Goal: Task Accomplishment & Management: Manage account settings

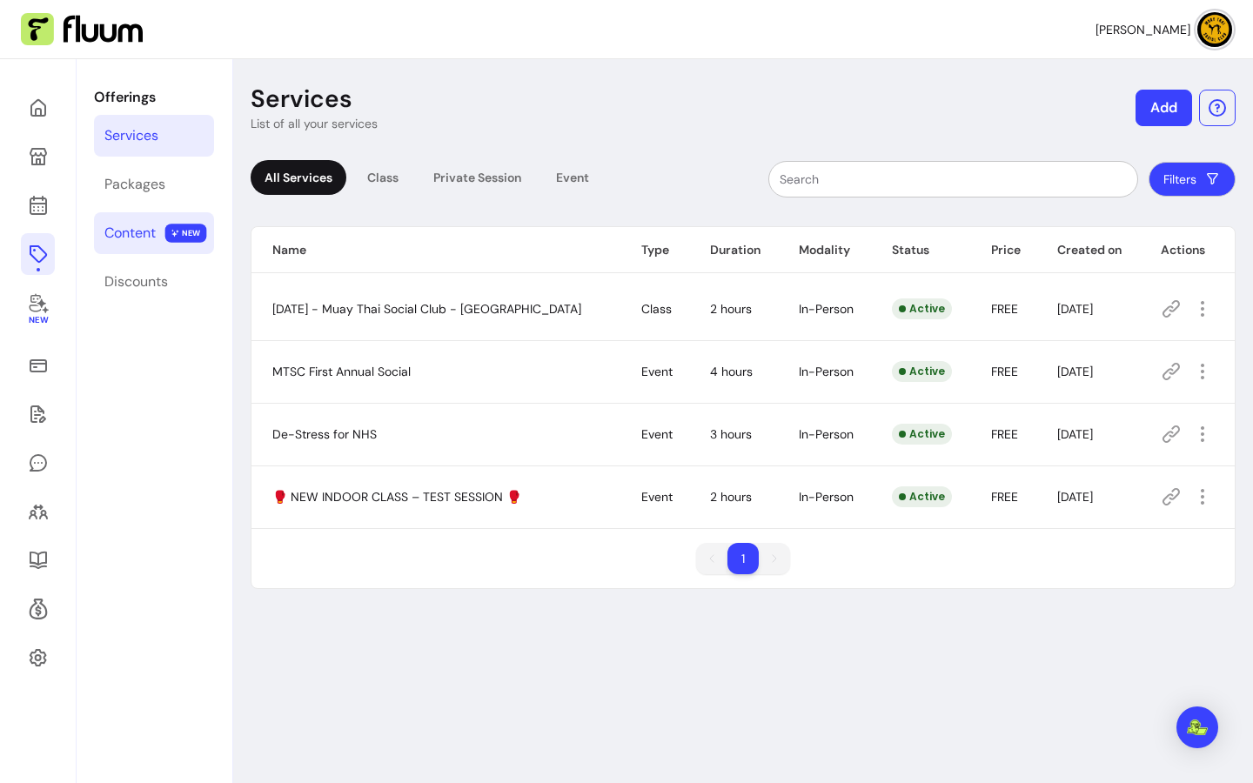
scroll to position [59, 0]
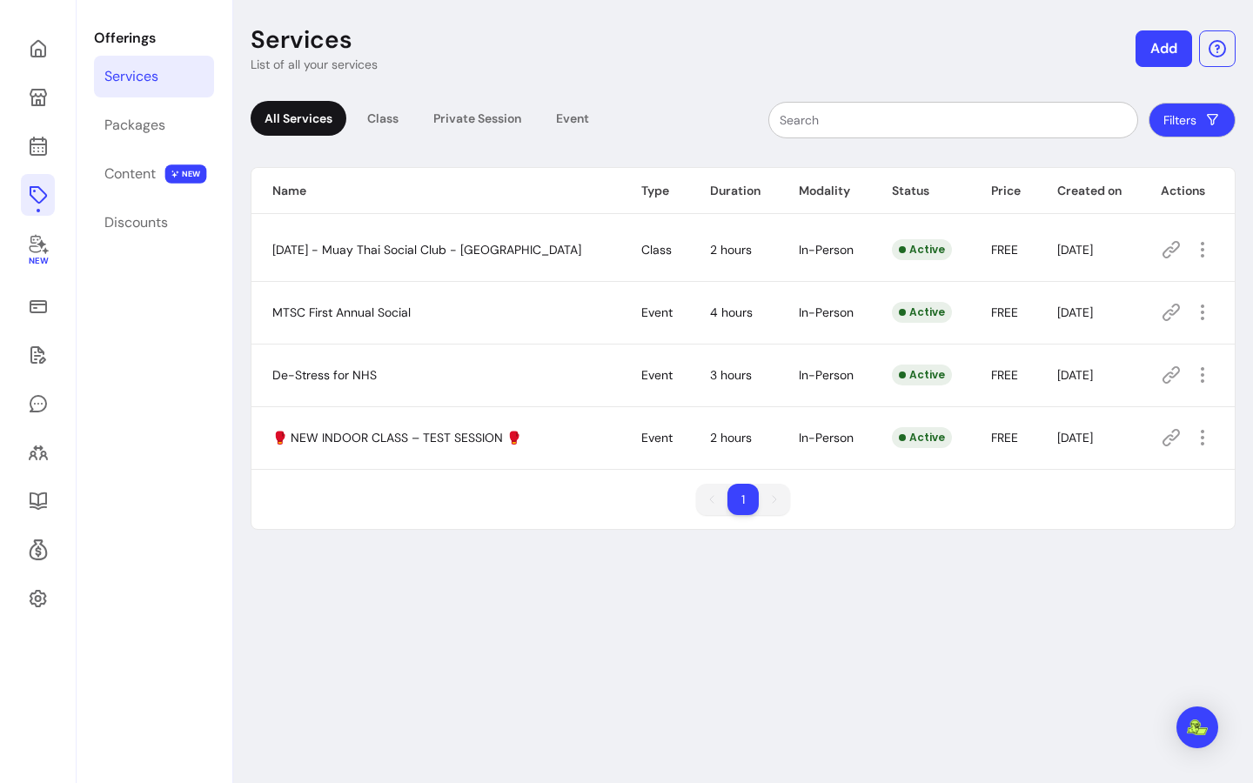
click at [141, 61] on link "Services" at bounding box center [154, 77] width 120 height 42
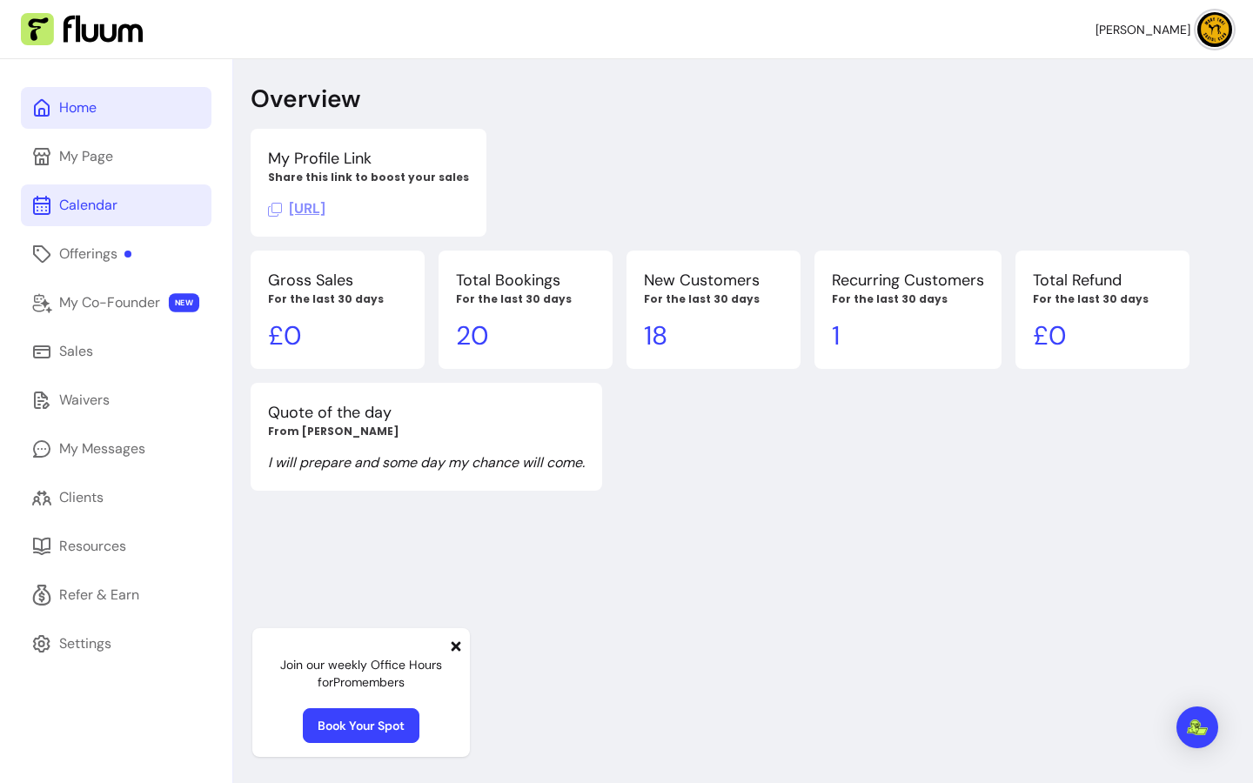
click at [88, 192] on link "Calendar" at bounding box center [116, 205] width 191 height 42
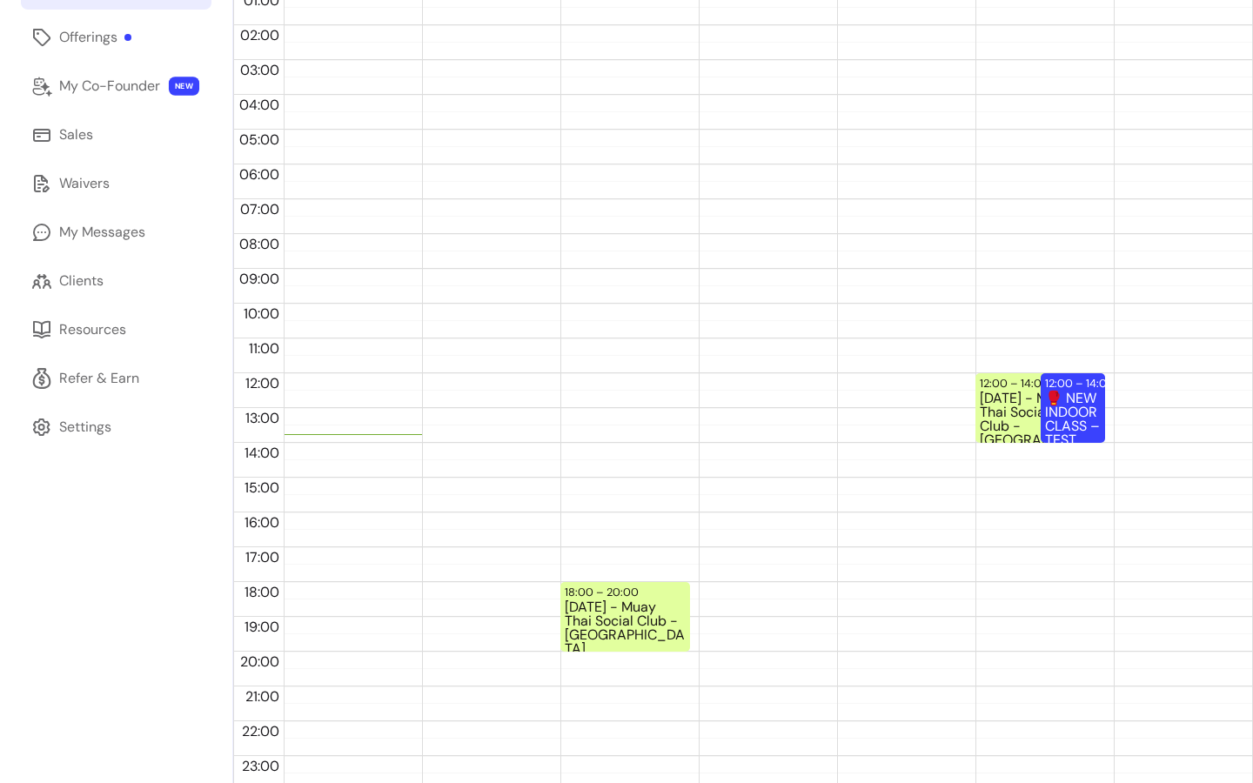
scroll to position [224, 0]
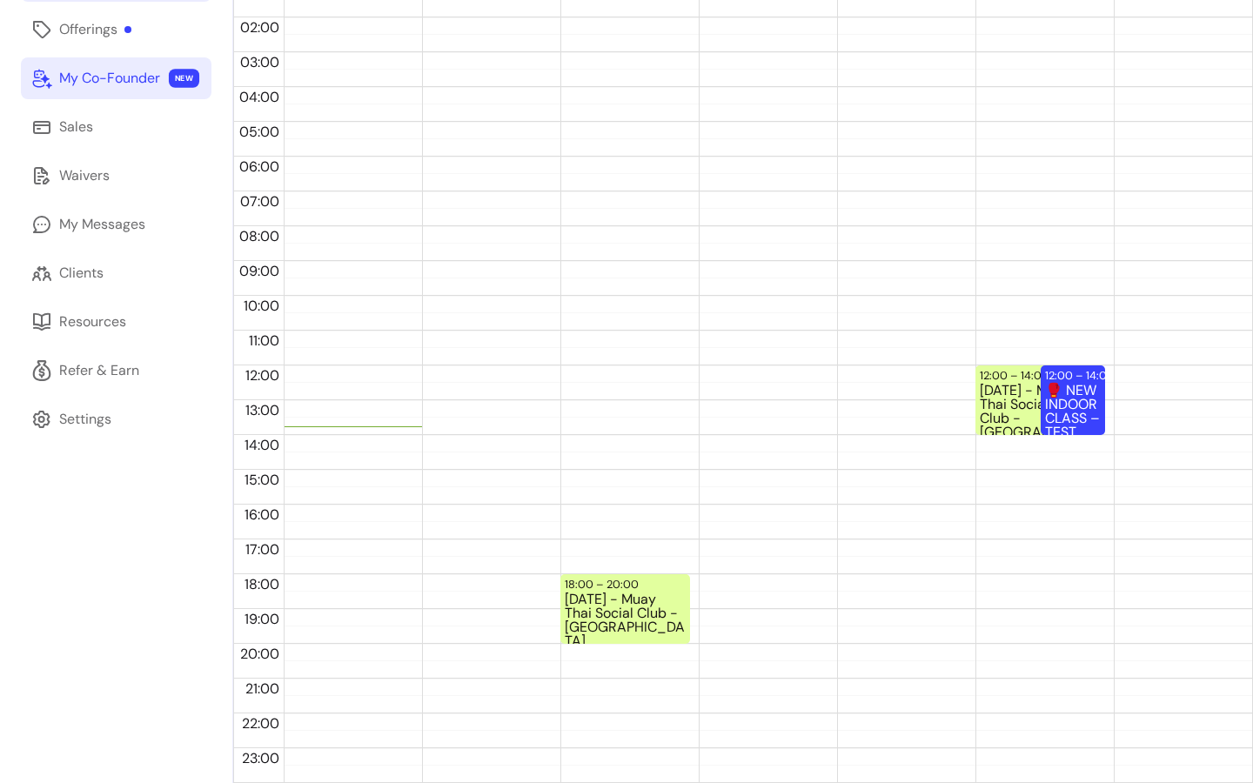
click at [114, 86] on div "My Co-Founder" at bounding box center [109, 78] width 101 height 21
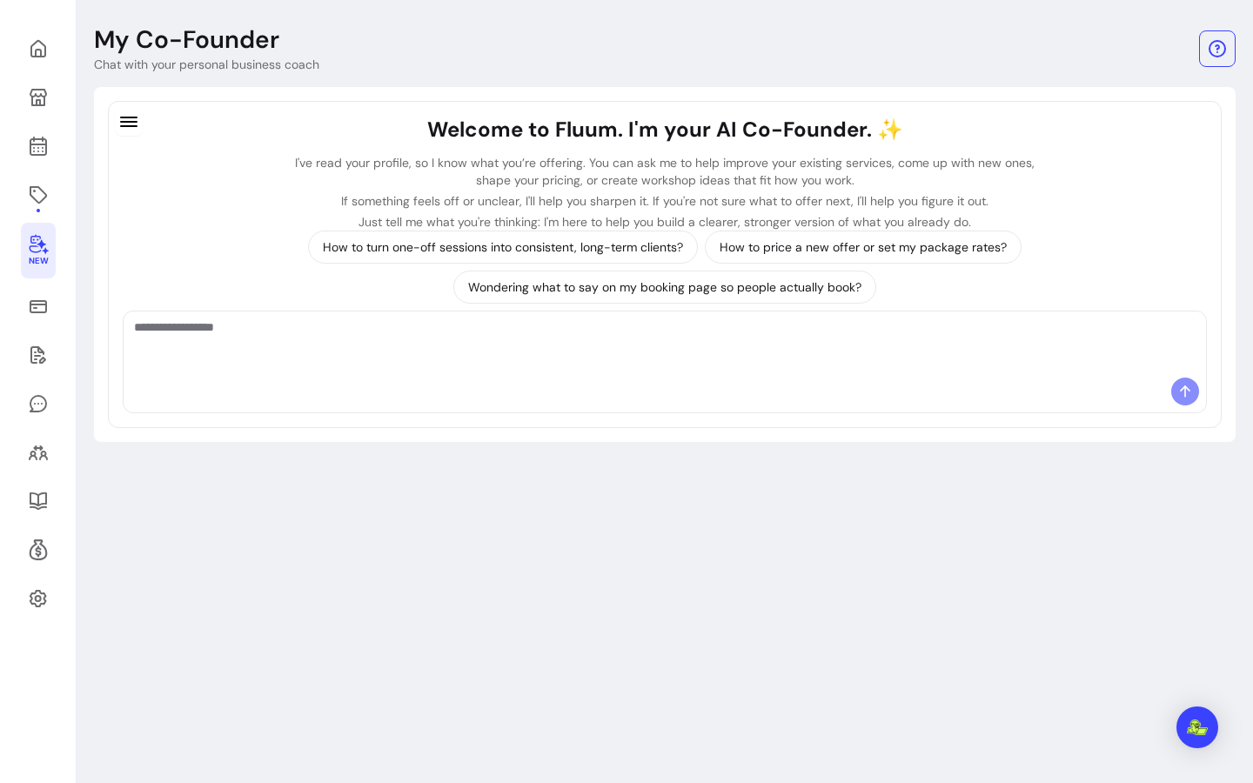
scroll to position [59, 0]
click at [35, 54] on icon at bounding box center [177, 26] width 295 height 248
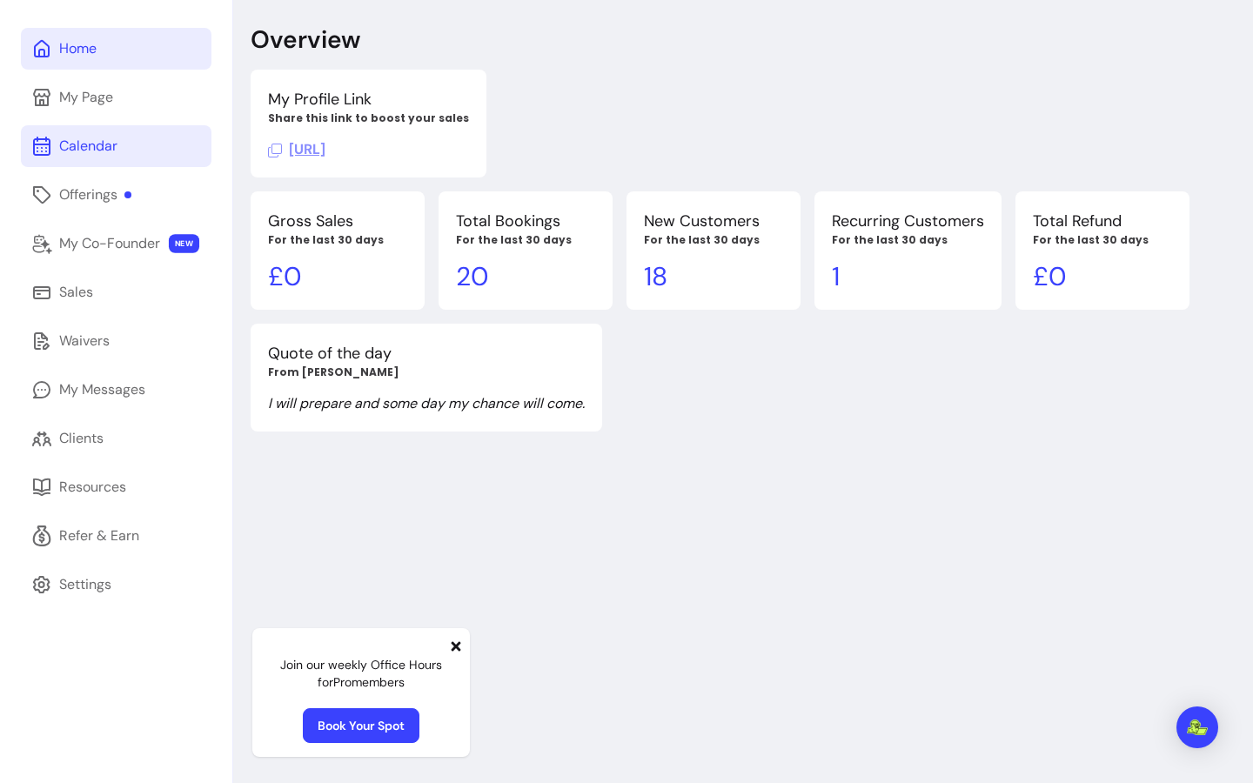
click at [87, 138] on div "Calendar" at bounding box center [88, 146] width 58 height 21
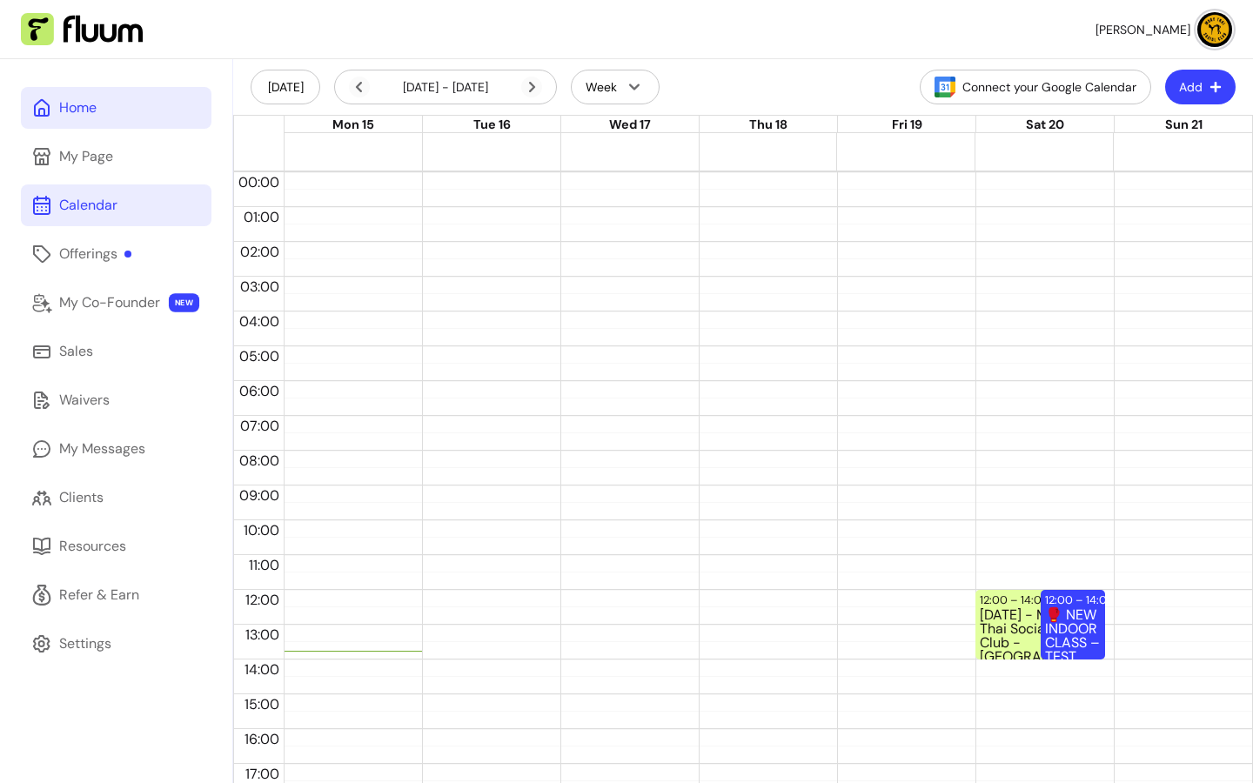
click at [120, 124] on link "Home" at bounding box center [116, 108] width 191 height 42
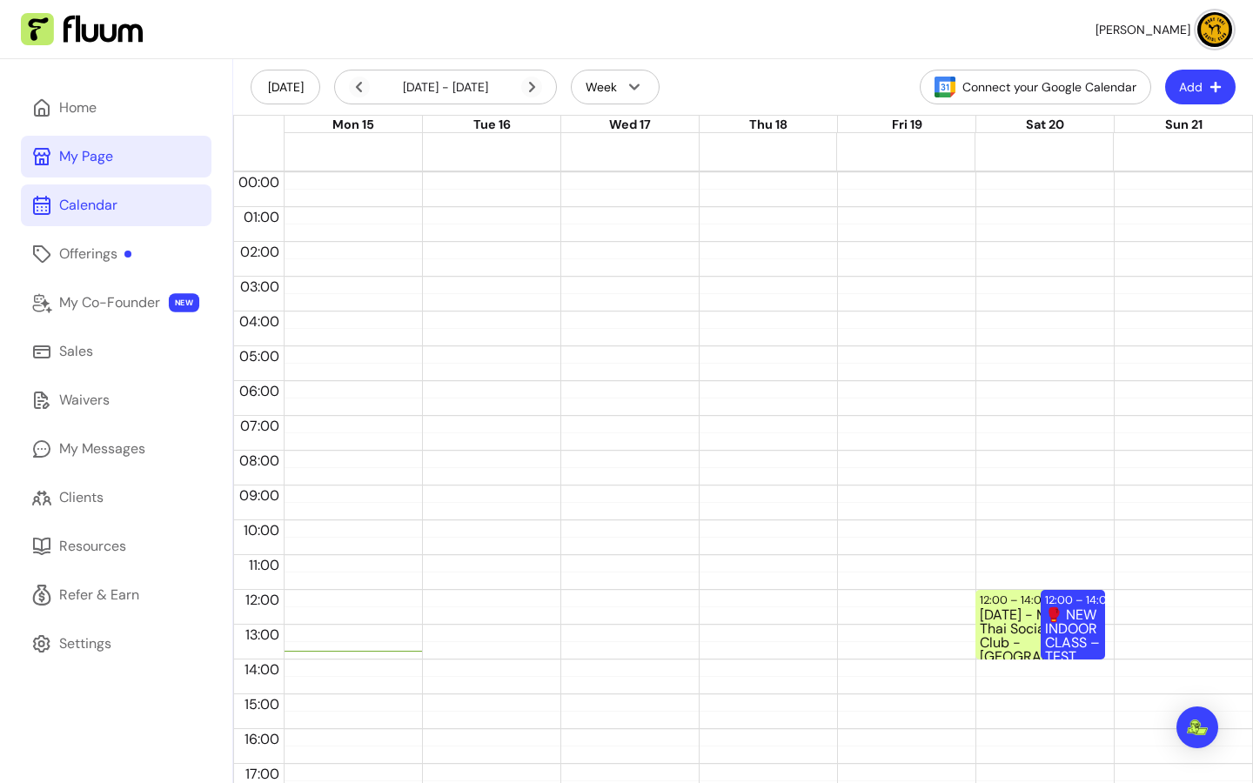
click at [132, 152] on link "My Page" at bounding box center [116, 157] width 191 height 42
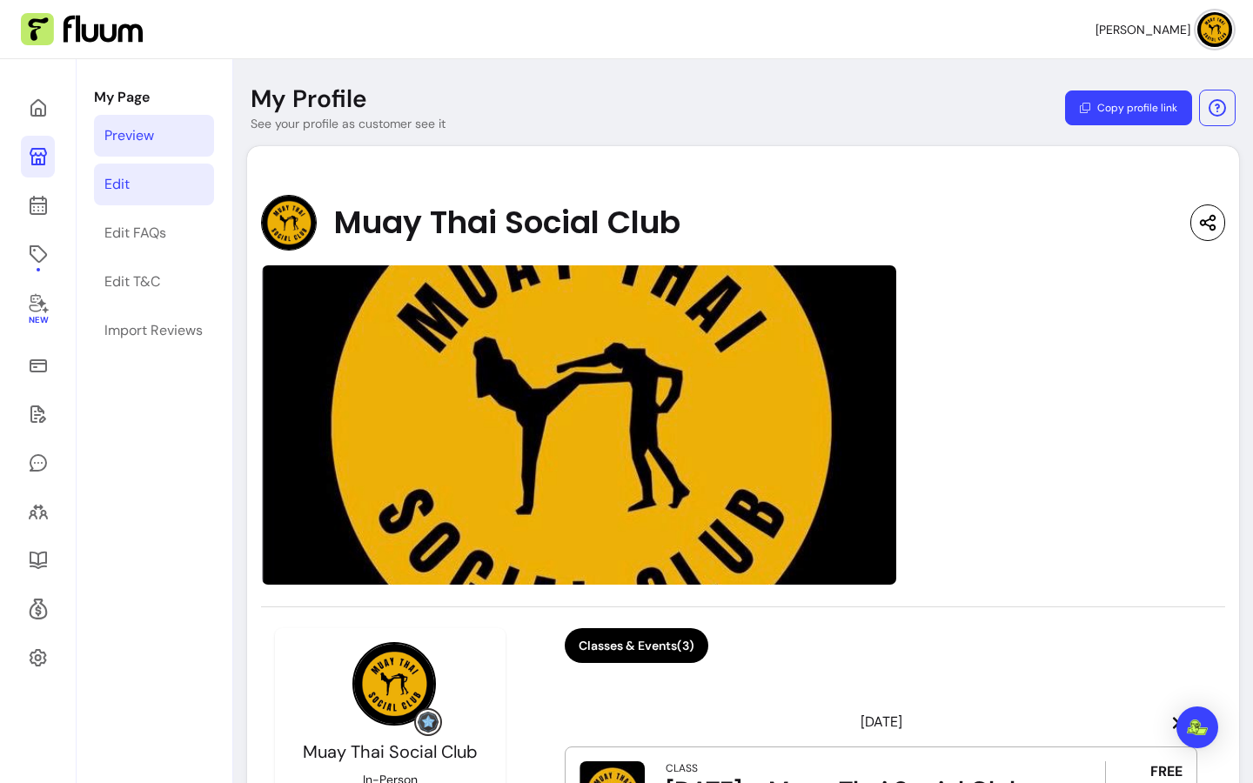
click at [117, 190] on div "Edit" at bounding box center [116, 184] width 25 height 21
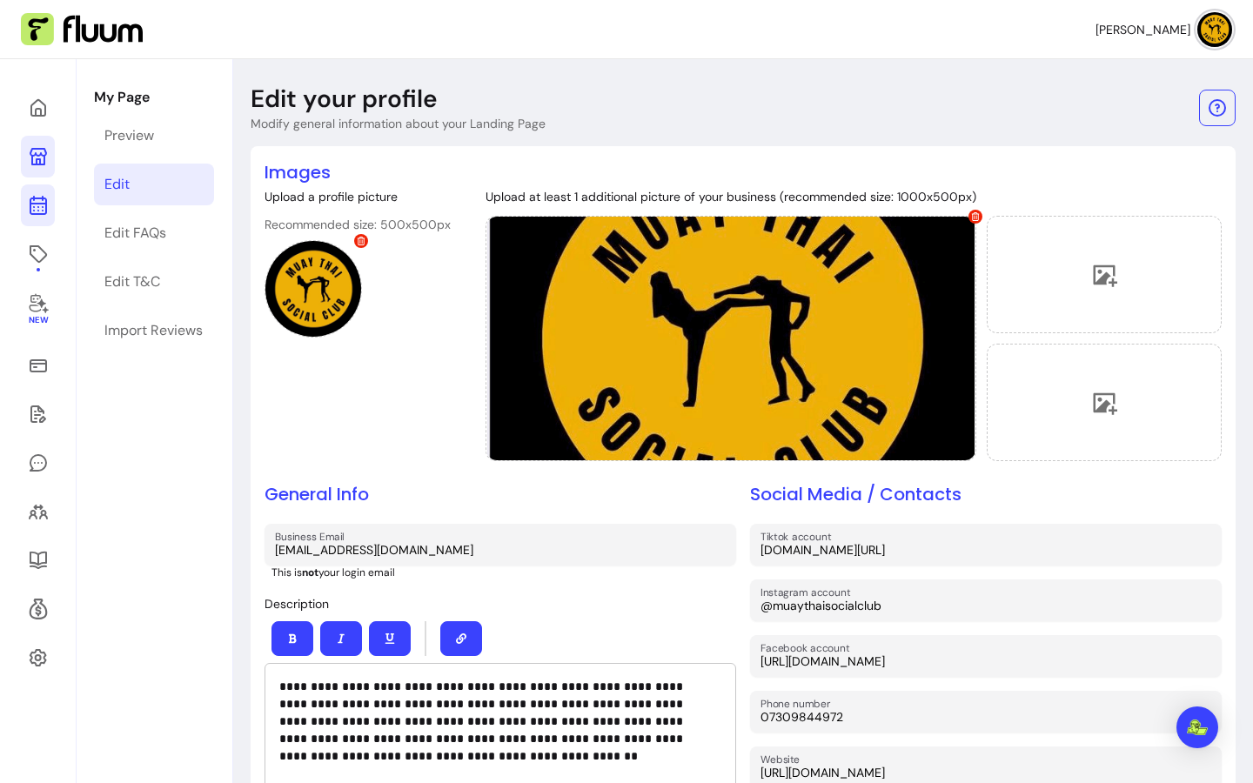
click at [39, 214] on icon at bounding box center [37, 136] width 295 height 248
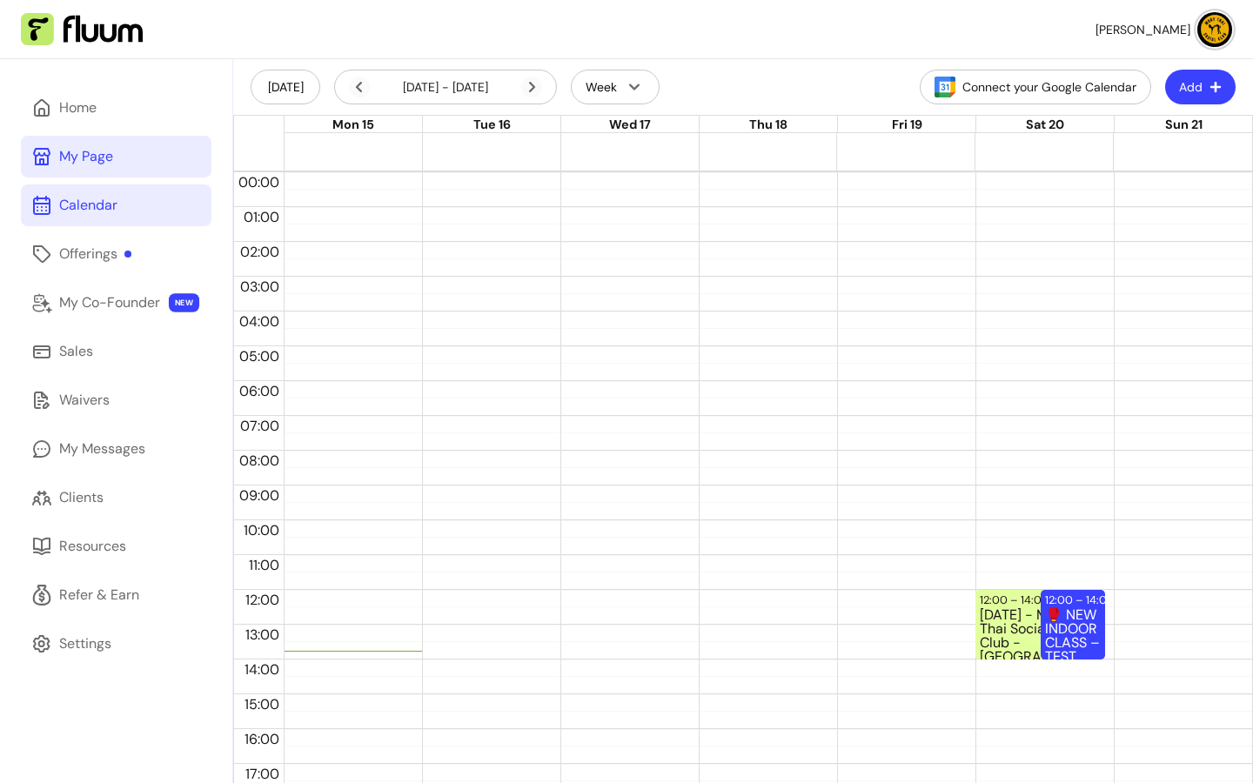
click at [125, 171] on link "My Page" at bounding box center [116, 157] width 191 height 42
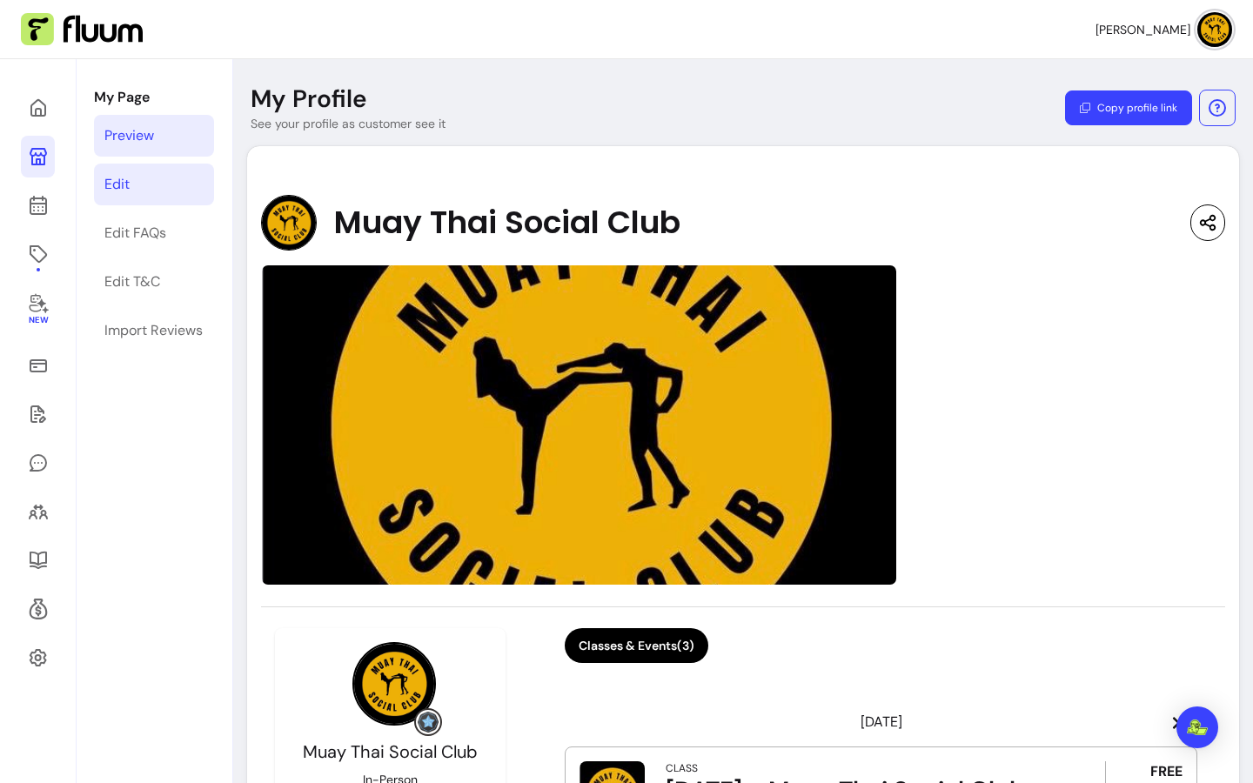
click at [151, 180] on link "Edit" at bounding box center [154, 185] width 120 height 42
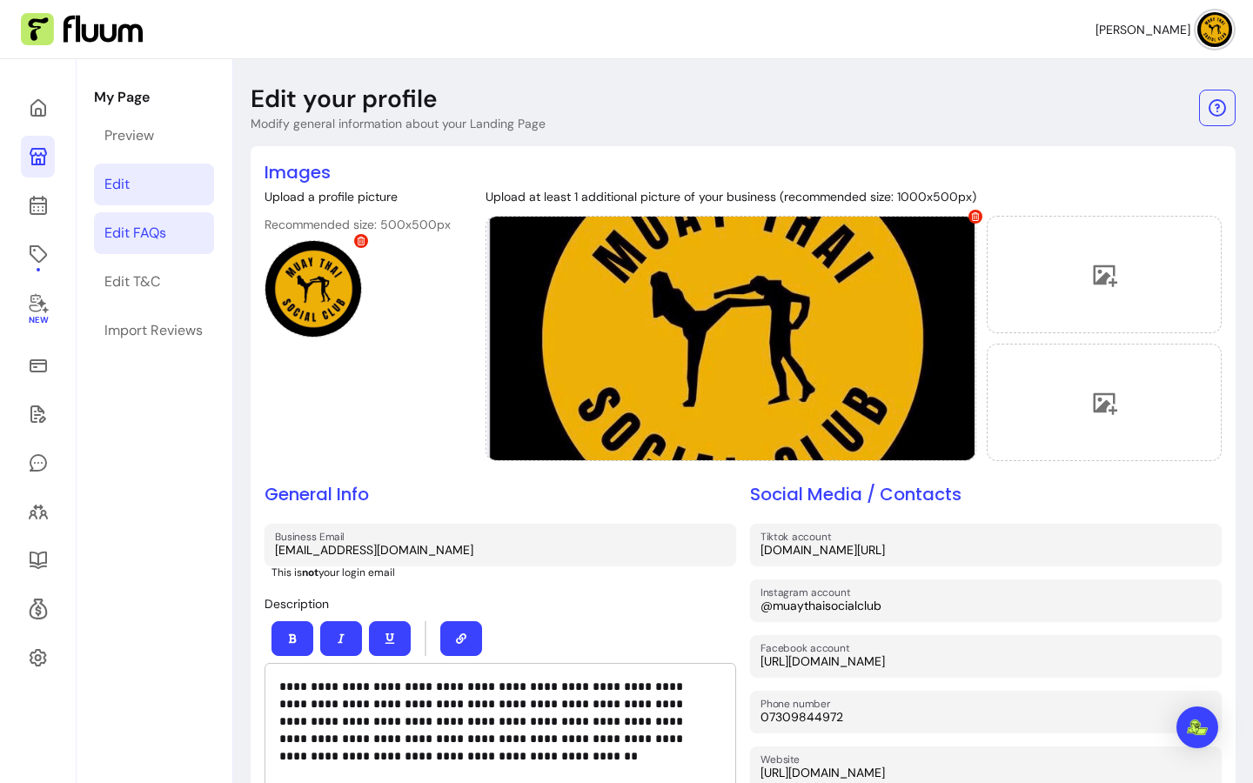
click at [162, 223] on div "Edit FAQs" at bounding box center [135, 233] width 62 height 21
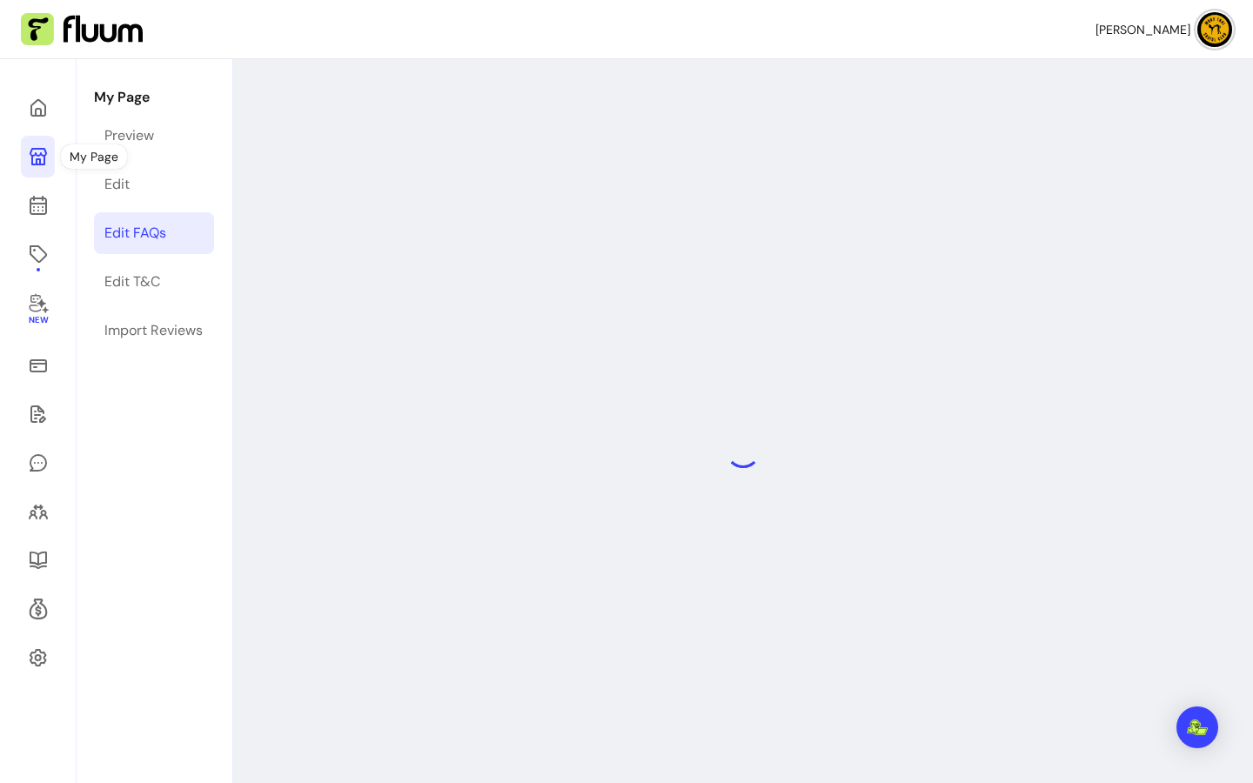
select select "*"
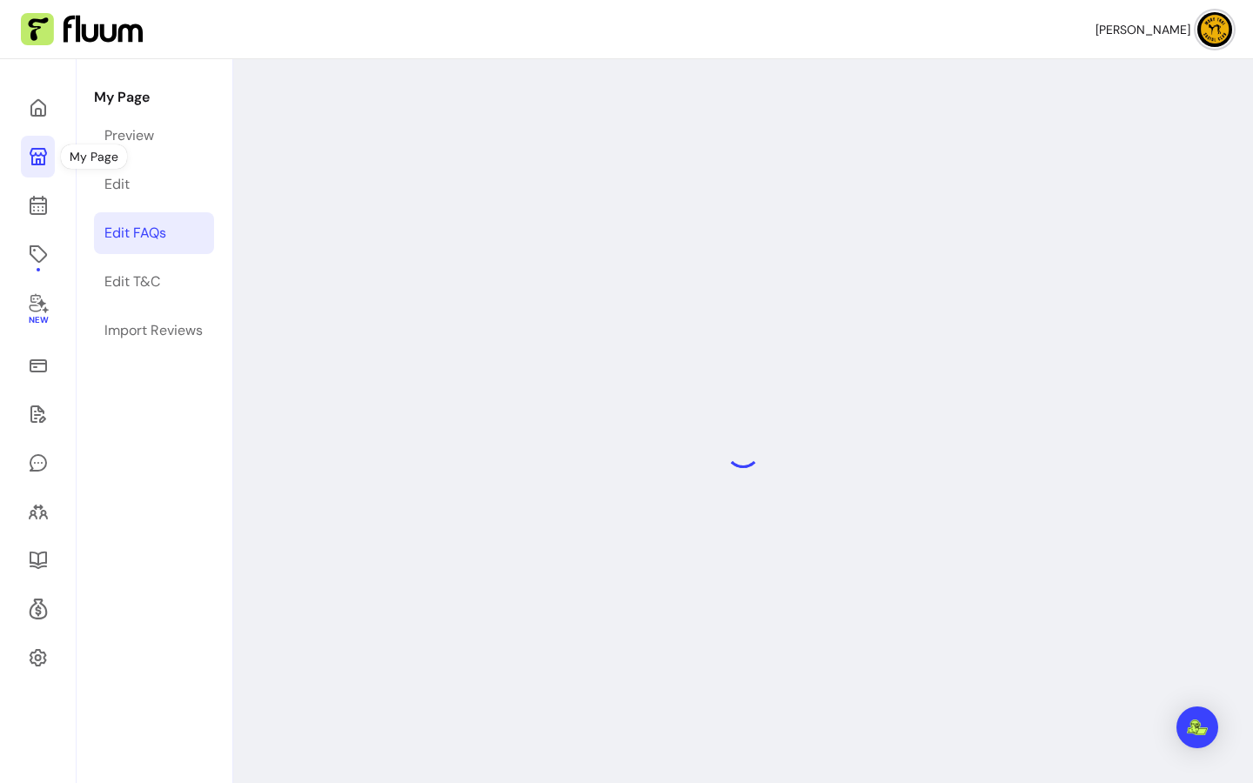
select select "*"
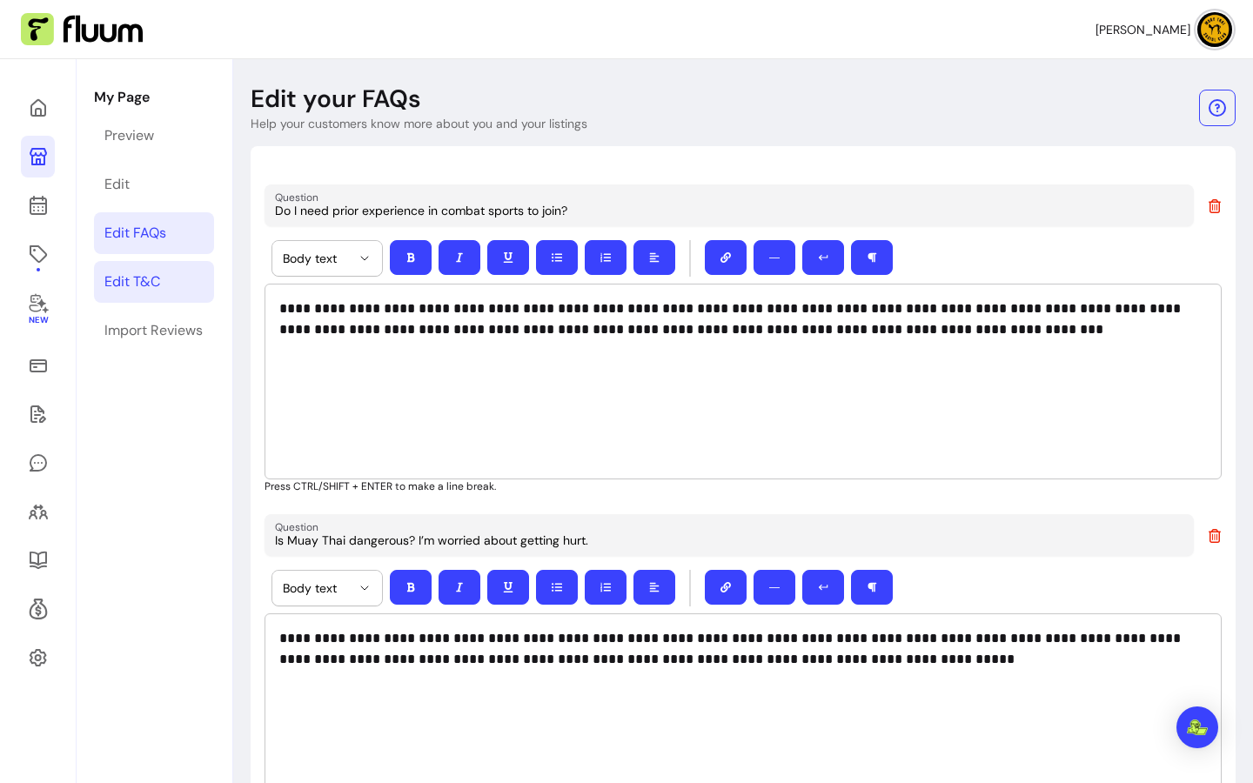
click at [160, 264] on link "Edit T&C" at bounding box center [154, 282] width 120 height 42
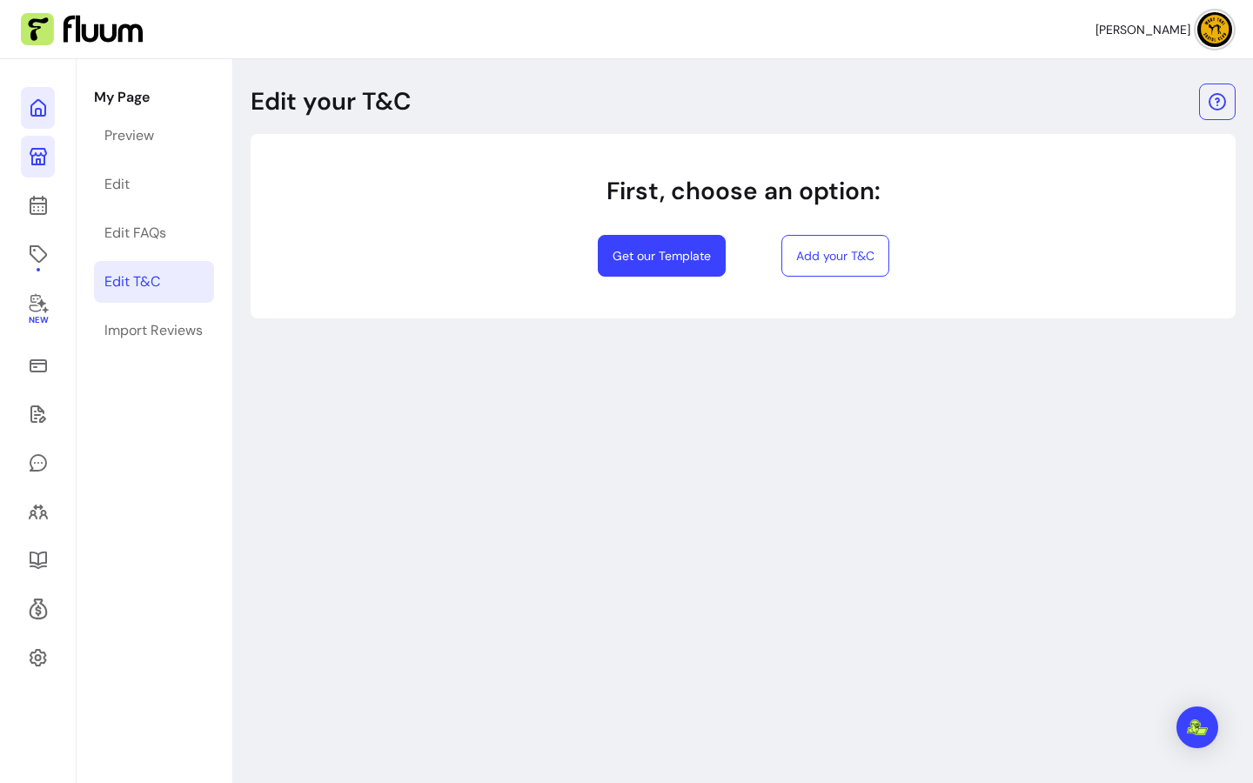
click at [40, 95] on link at bounding box center [38, 108] width 34 height 42
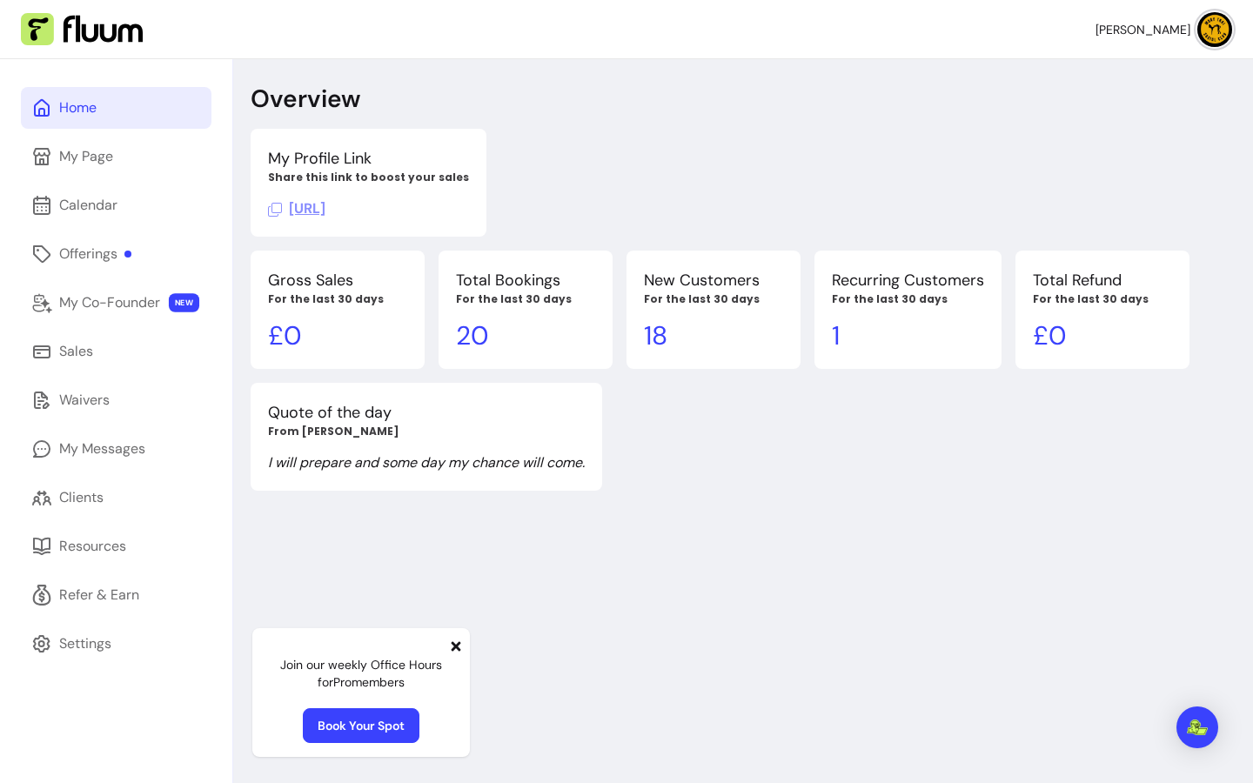
click at [71, 113] on div "Home" at bounding box center [77, 107] width 37 height 21
click at [139, 365] on link "Sales" at bounding box center [116, 352] width 191 height 42
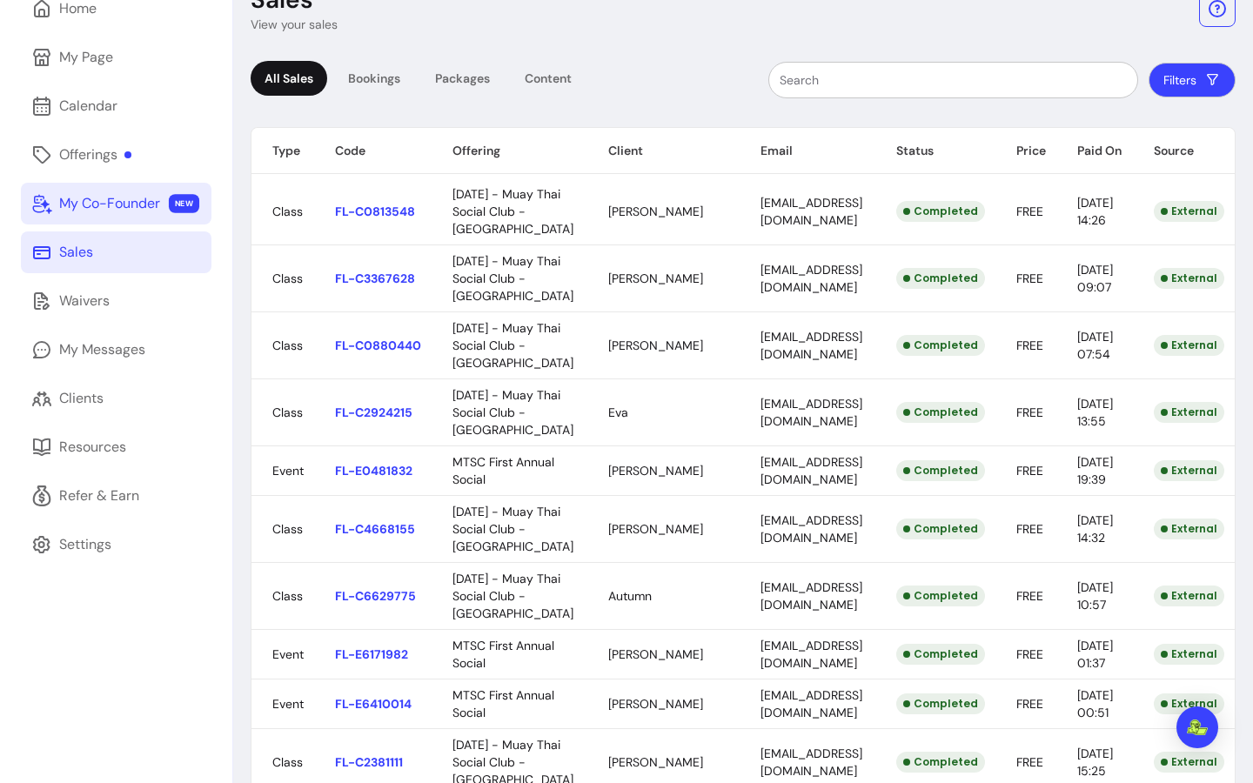
click at [81, 185] on link "My Co-Founder NEW" at bounding box center [116, 204] width 191 height 42
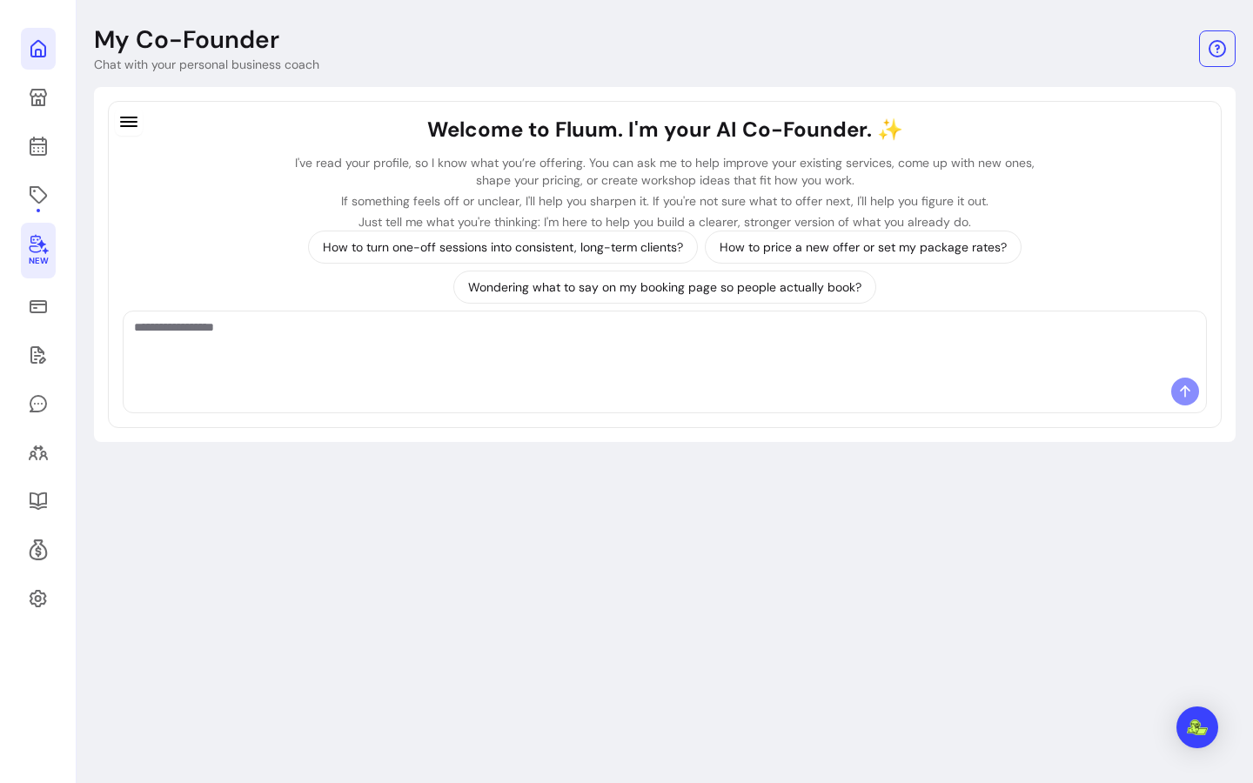
click at [29, 48] on icon at bounding box center [38, 48] width 21 height 21
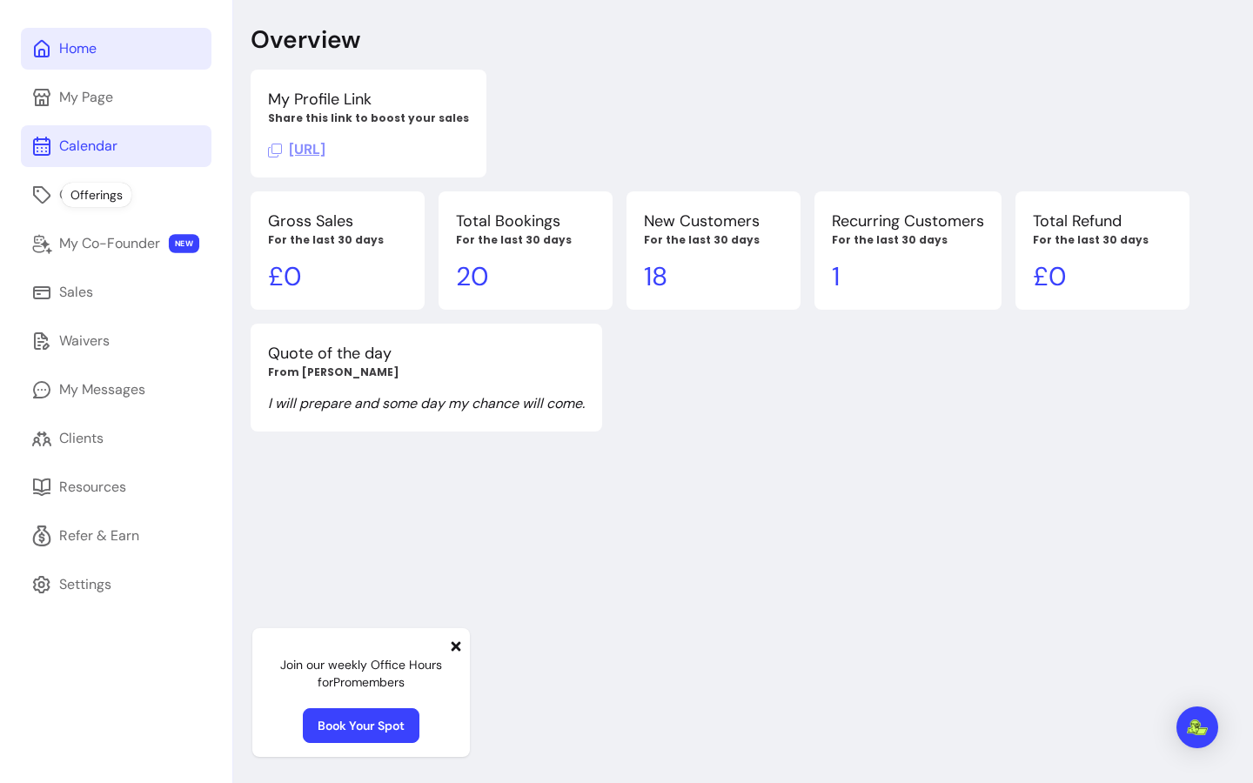
click at [50, 133] on link "Calendar" at bounding box center [116, 146] width 191 height 42
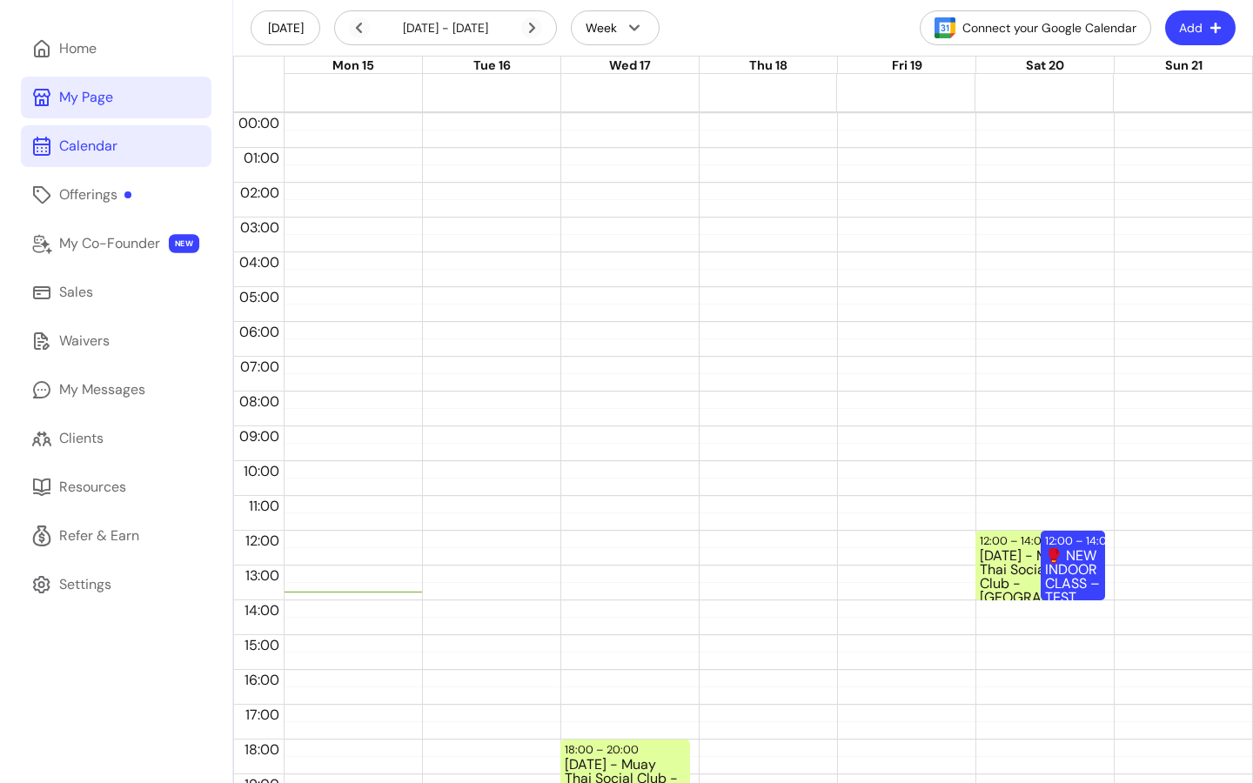
click at [56, 109] on link "My Page" at bounding box center [116, 98] width 191 height 42
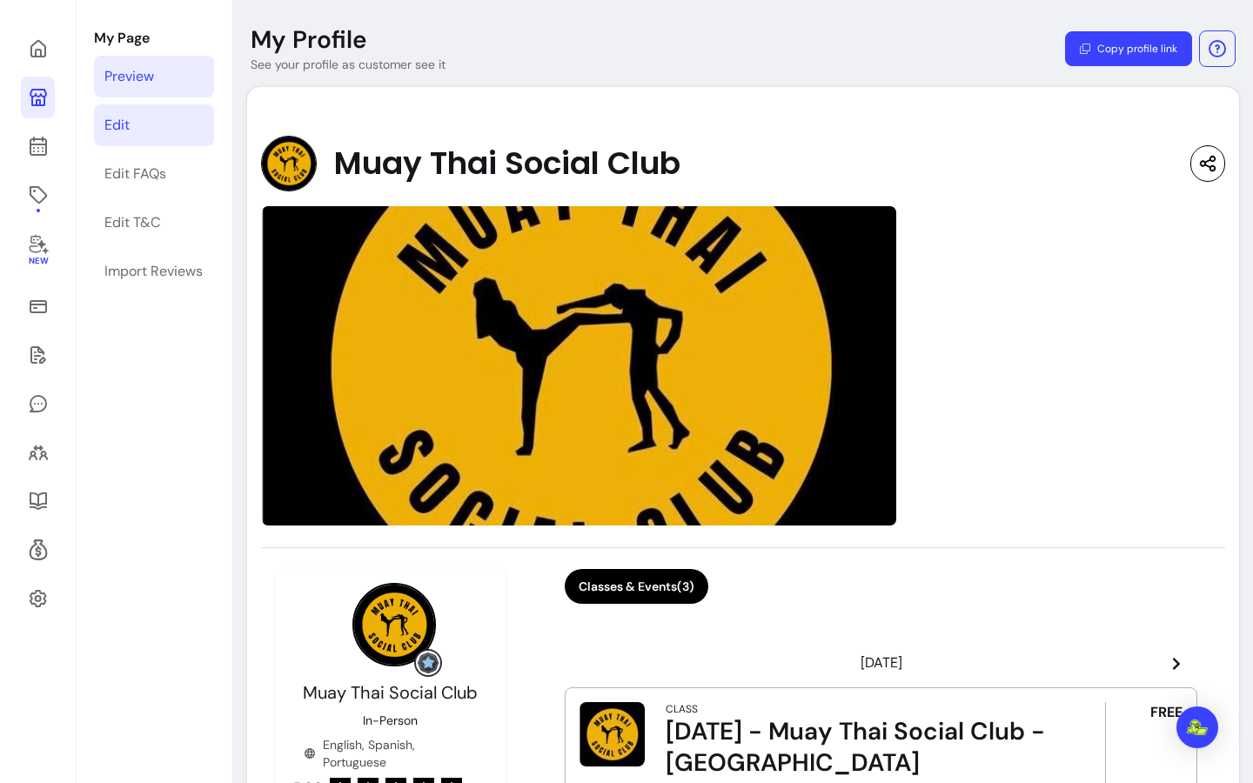
click at [120, 123] on div "Edit" at bounding box center [116, 125] width 25 height 21
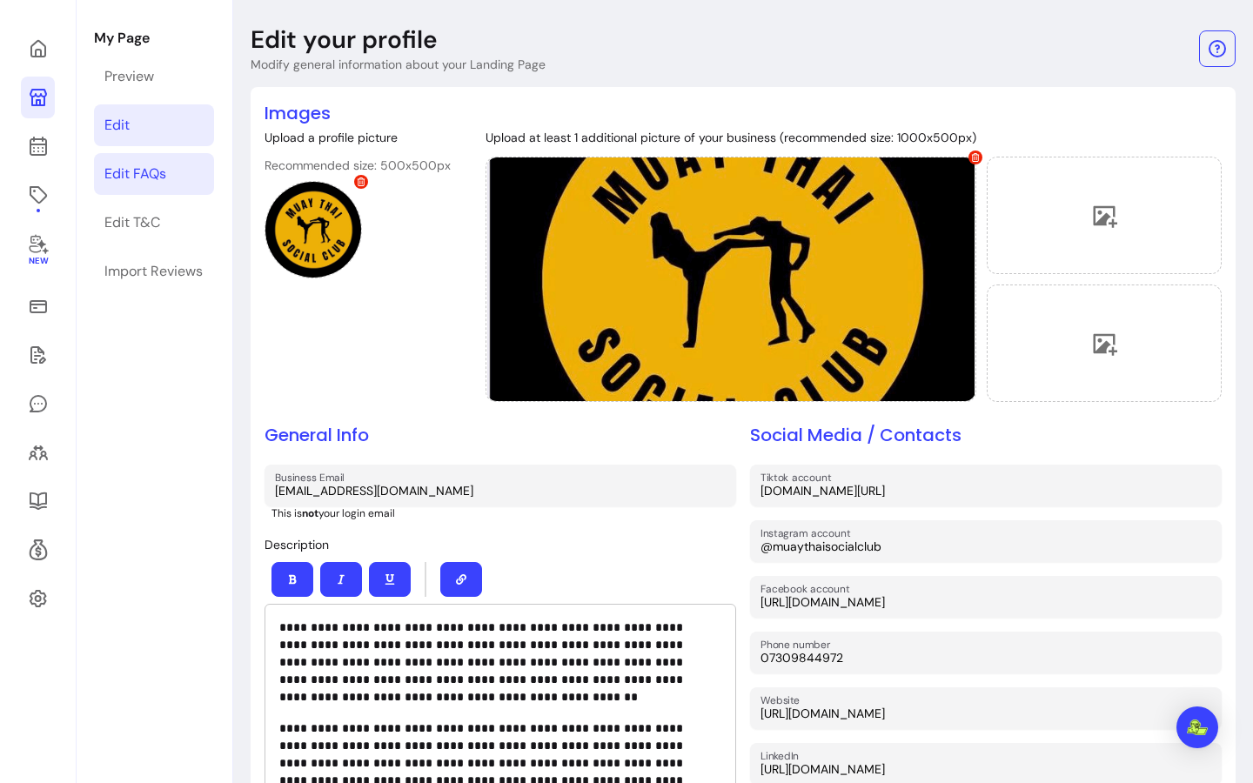
click at [147, 167] on div "Edit FAQs" at bounding box center [135, 174] width 62 height 21
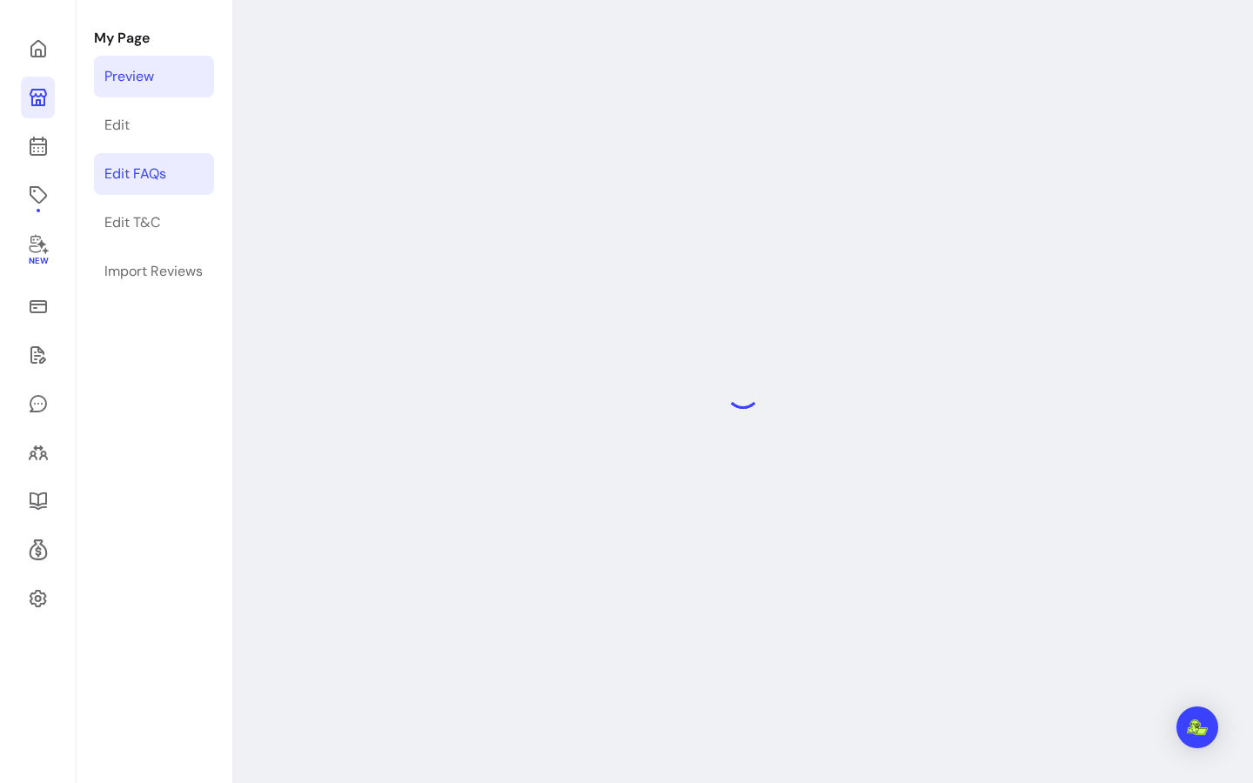
select select "*"
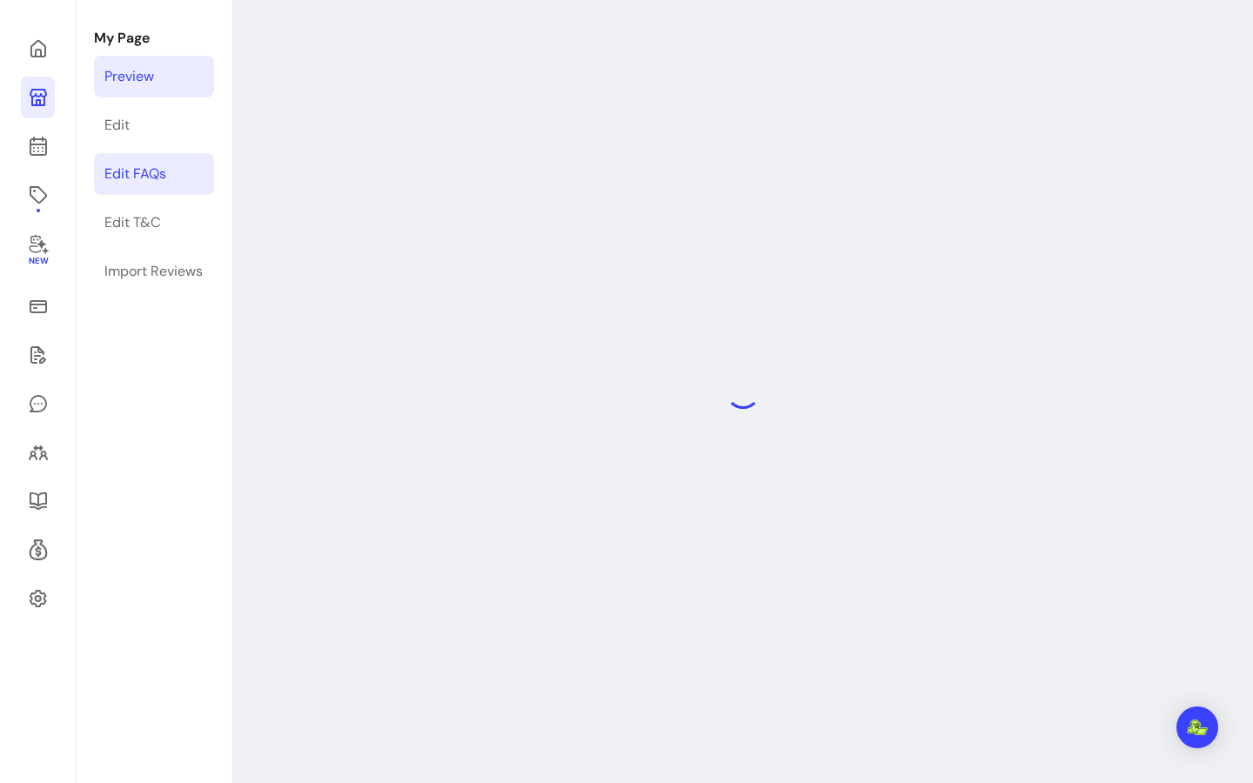
select select "*"
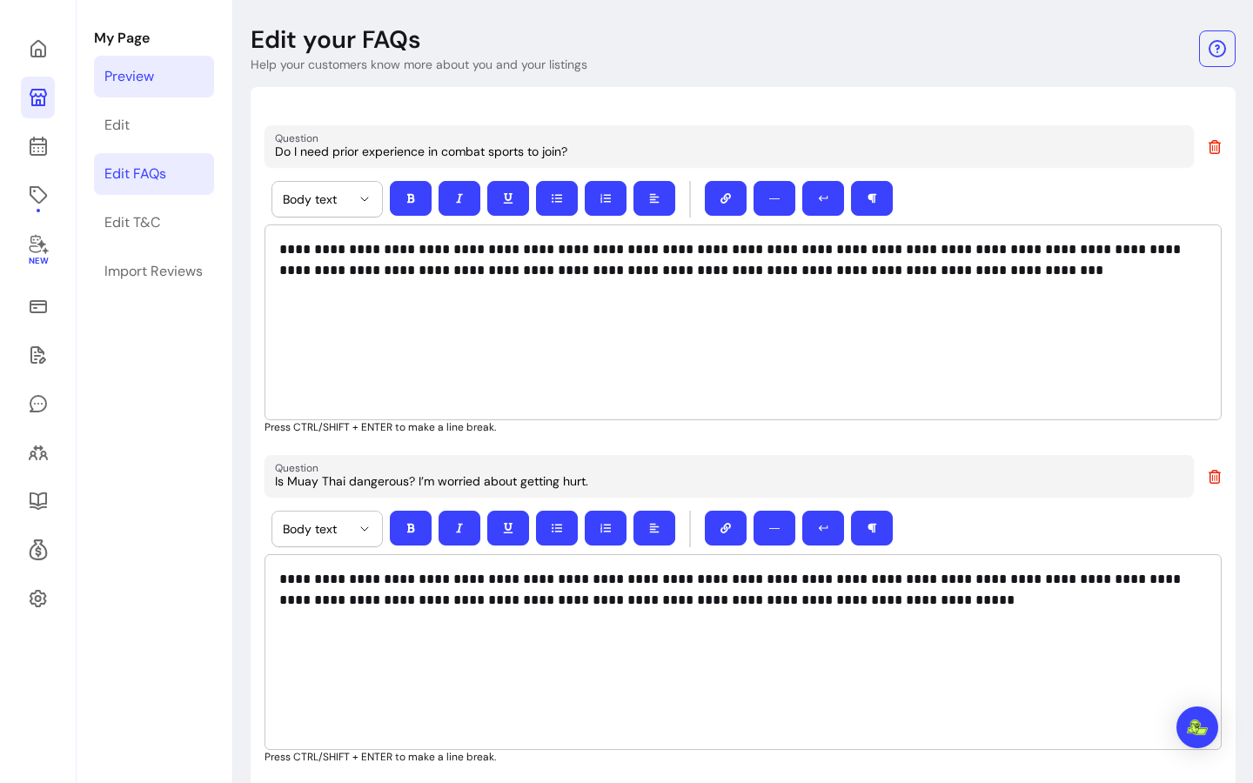
click at [157, 78] on link "Preview" at bounding box center [154, 77] width 120 height 42
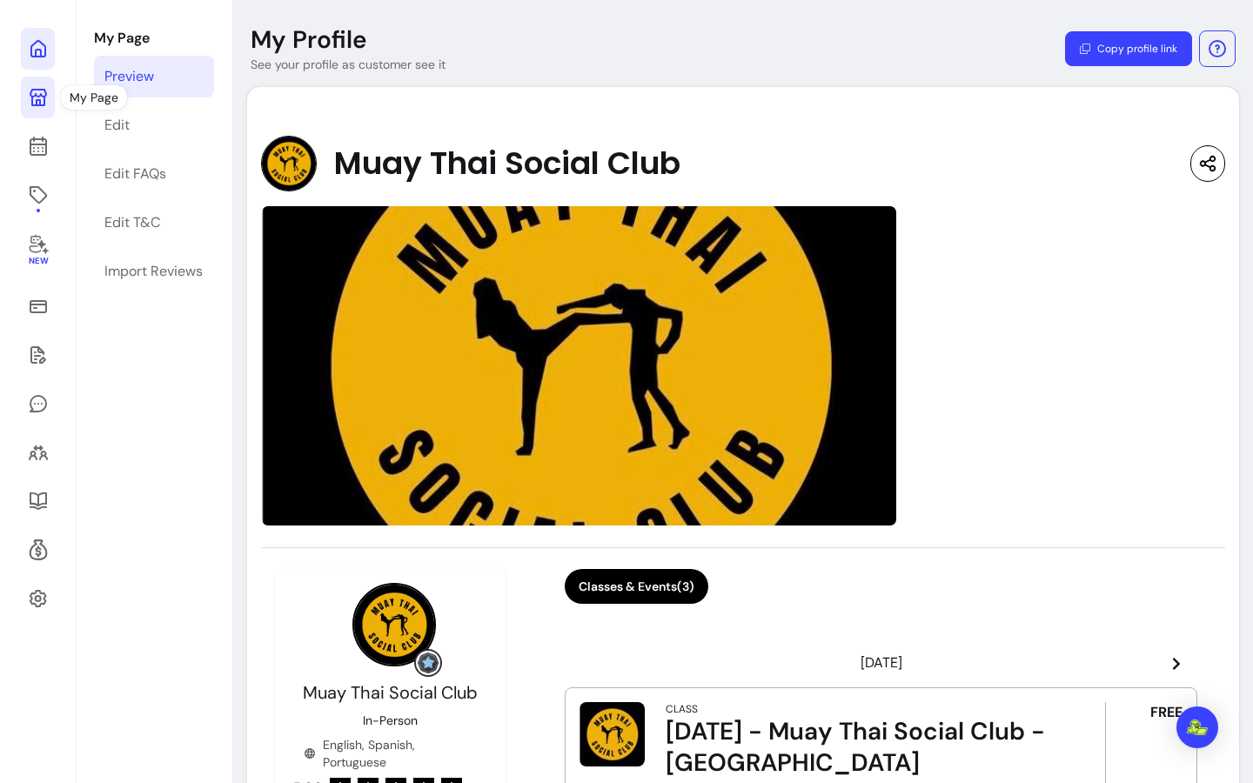
click at [52, 48] on link at bounding box center [38, 49] width 34 height 42
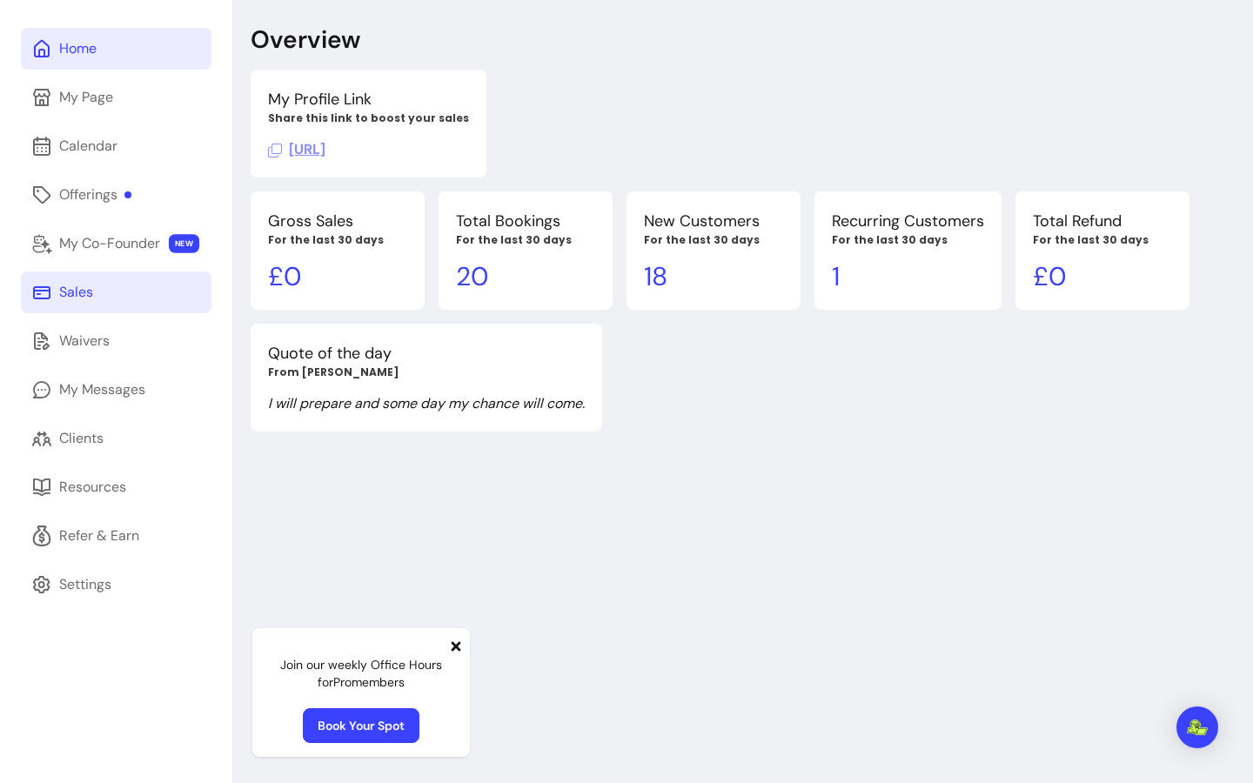
click at [132, 297] on link "Sales" at bounding box center [116, 292] width 191 height 42
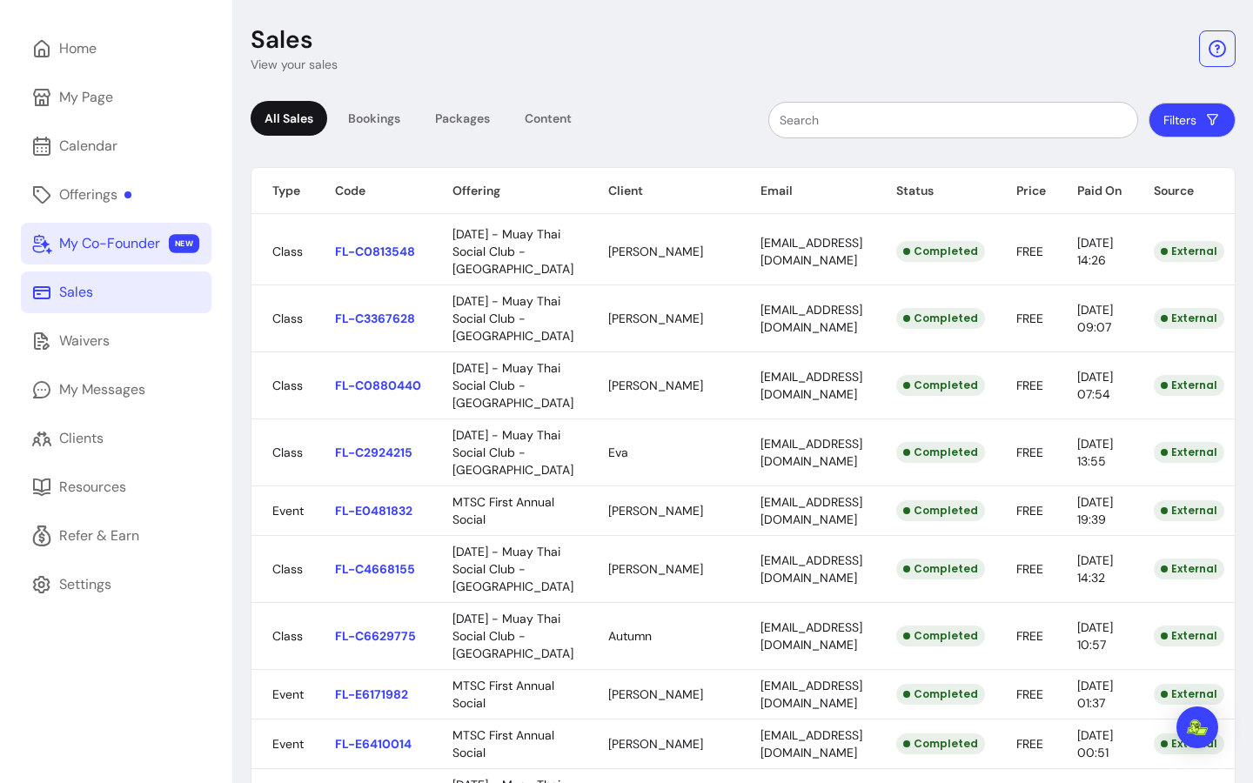
click at [131, 237] on div "My Co-Founder" at bounding box center [109, 243] width 101 height 21
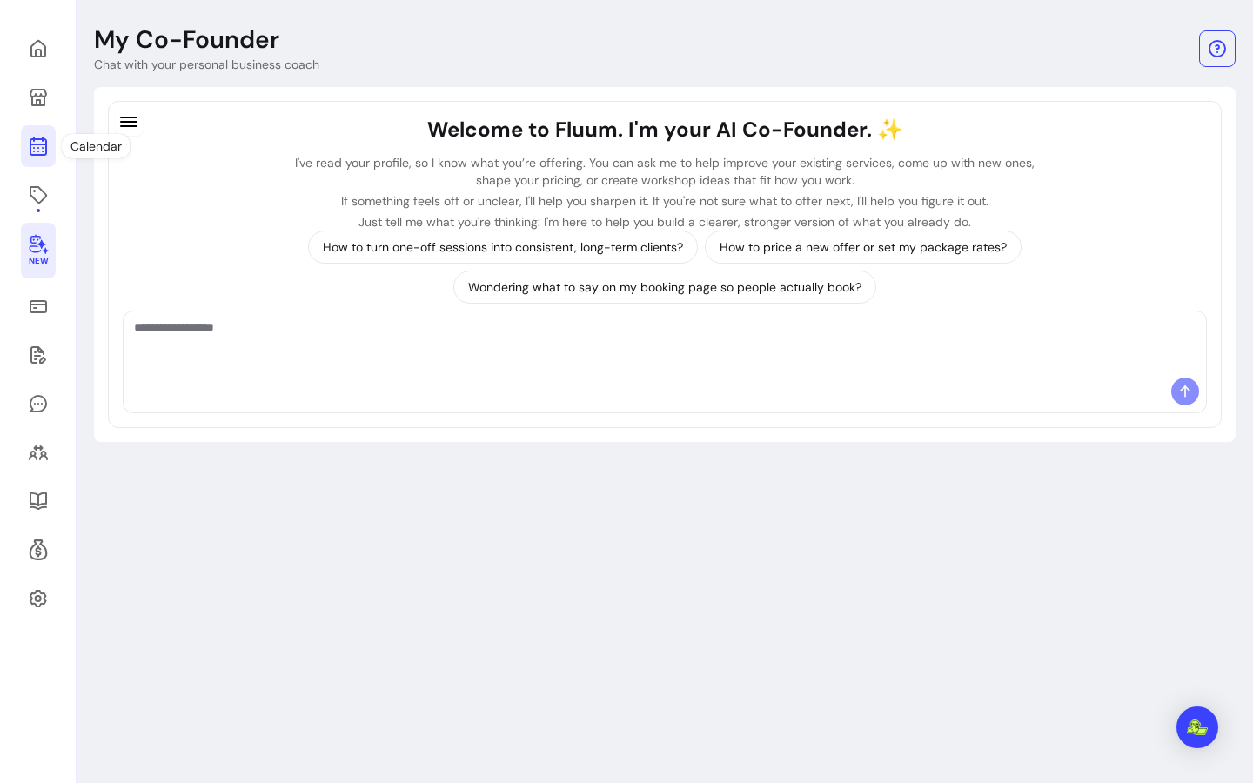
click at [43, 148] on icon at bounding box center [38, 146] width 21 height 21
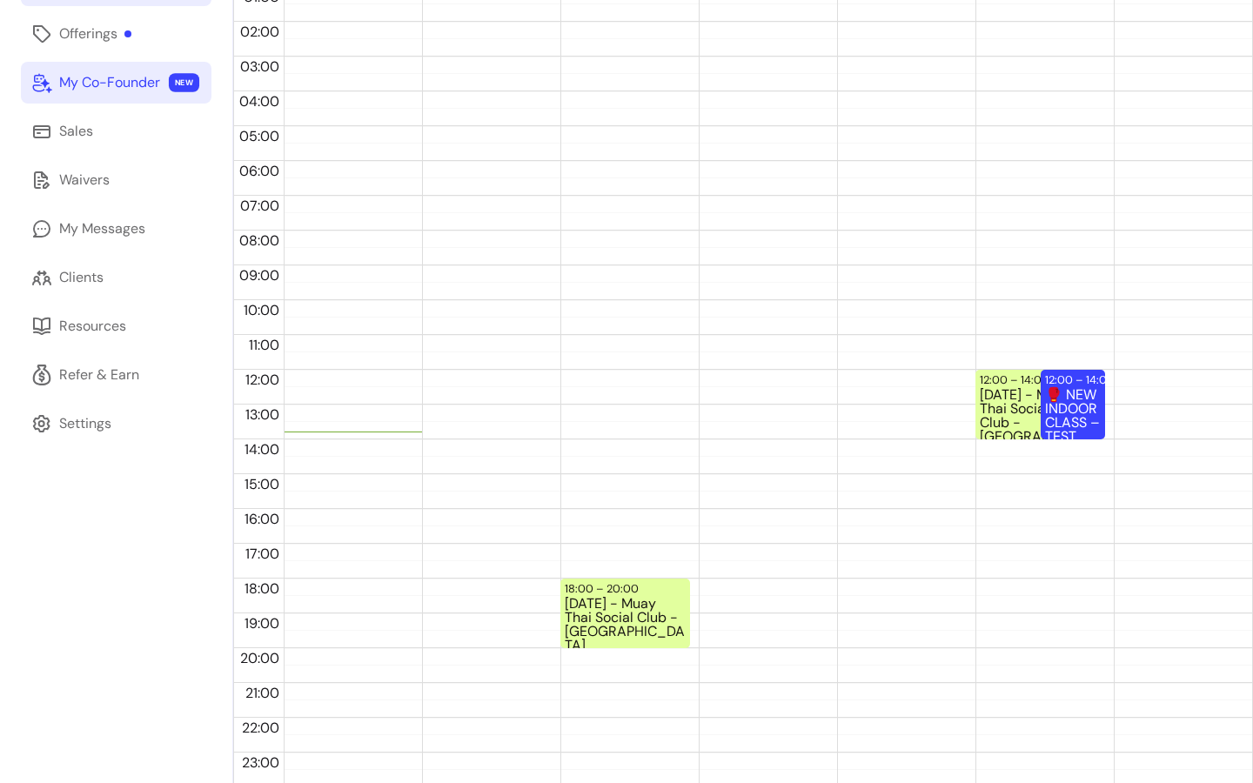
scroll to position [224, 0]
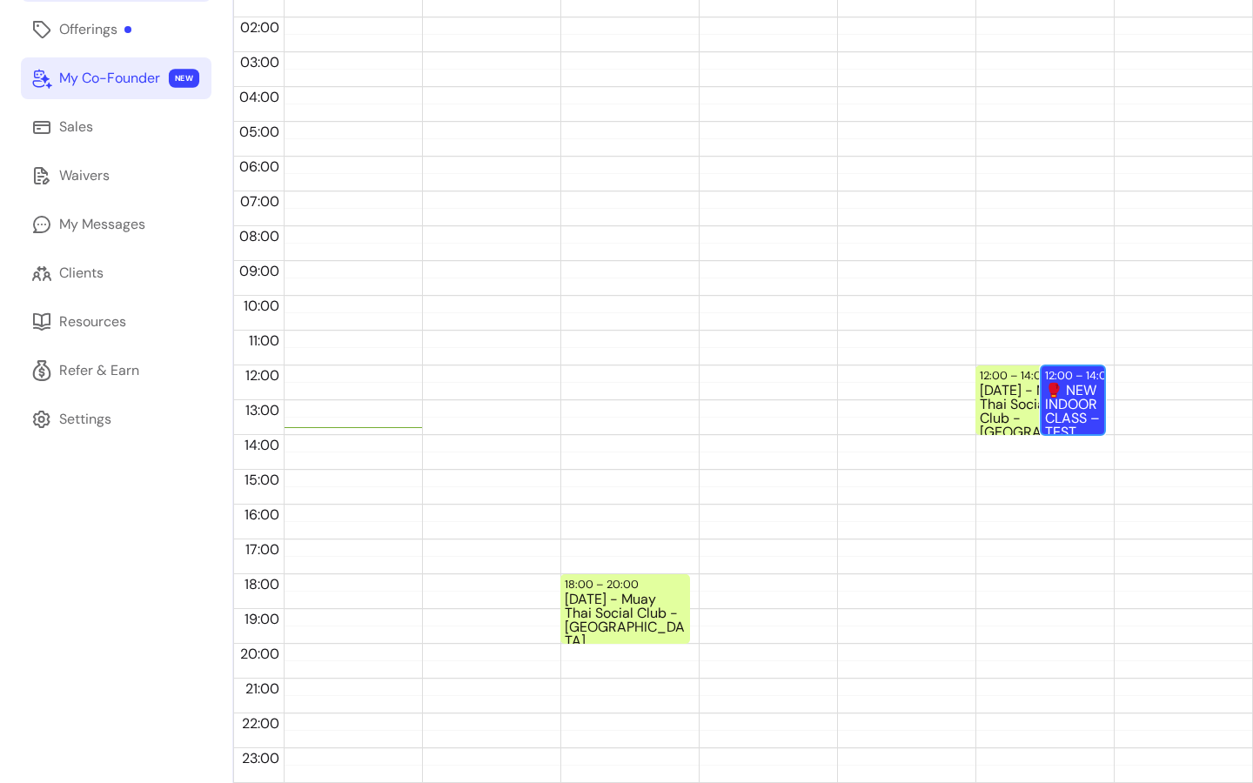
click at [1085, 378] on div "12:00 – 14:00" at bounding box center [1082, 375] width 74 height 17
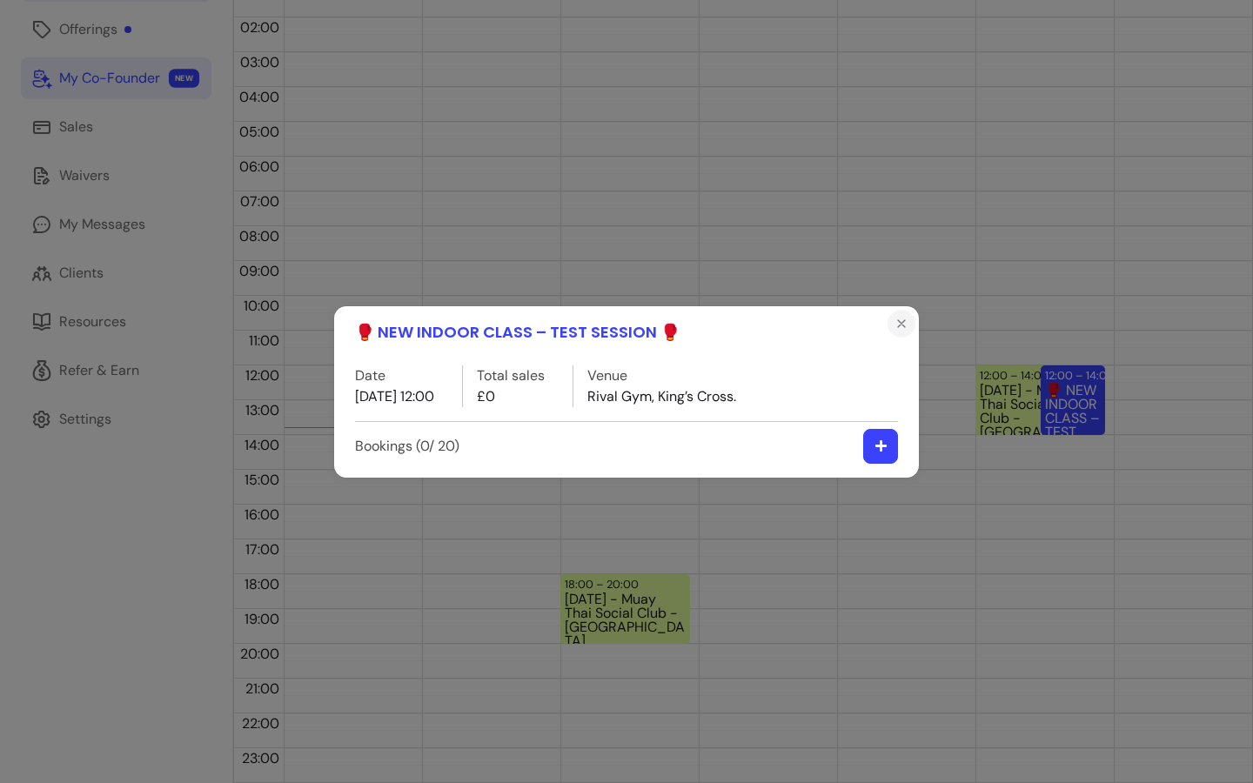
click at [895, 325] on icon "Close" at bounding box center [901, 324] width 14 height 14
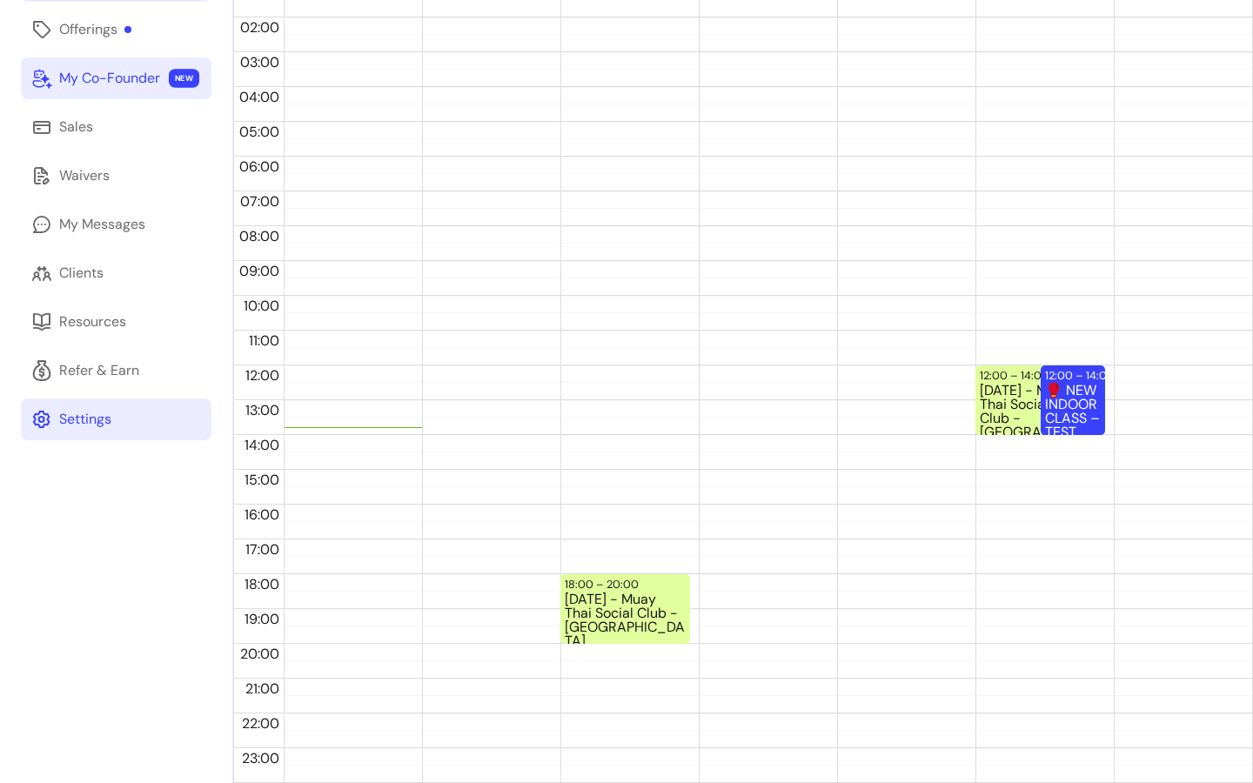
click at [126, 426] on link "Settings" at bounding box center [116, 419] width 191 height 42
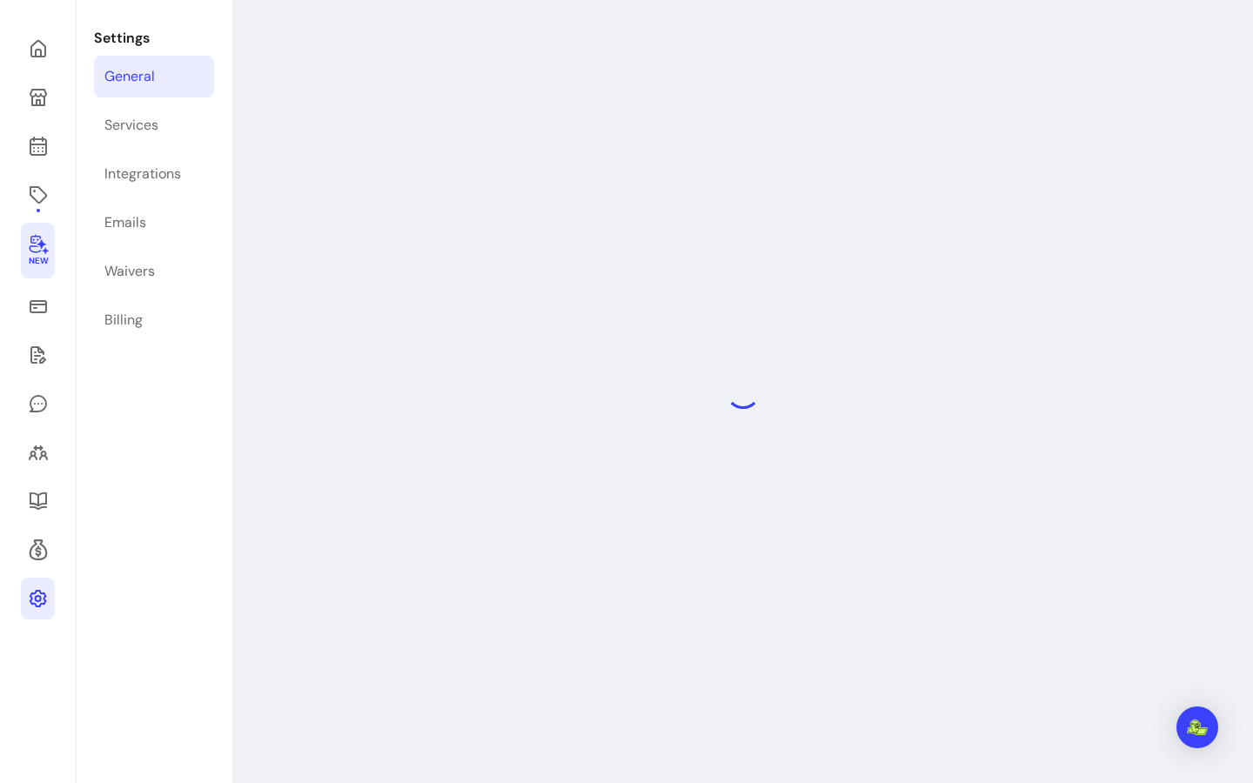
scroll to position [59, 0]
select select "**********"
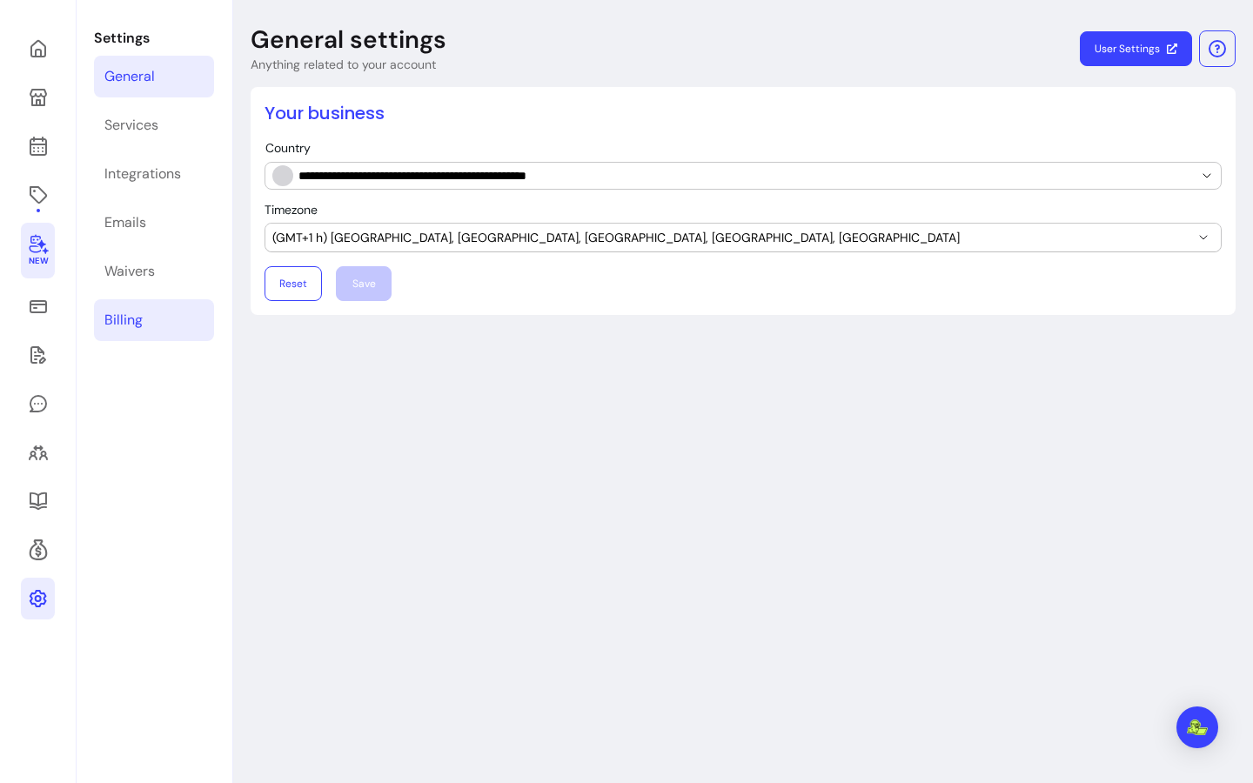
click at [131, 332] on link "Billing" at bounding box center [154, 320] width 120 height 42
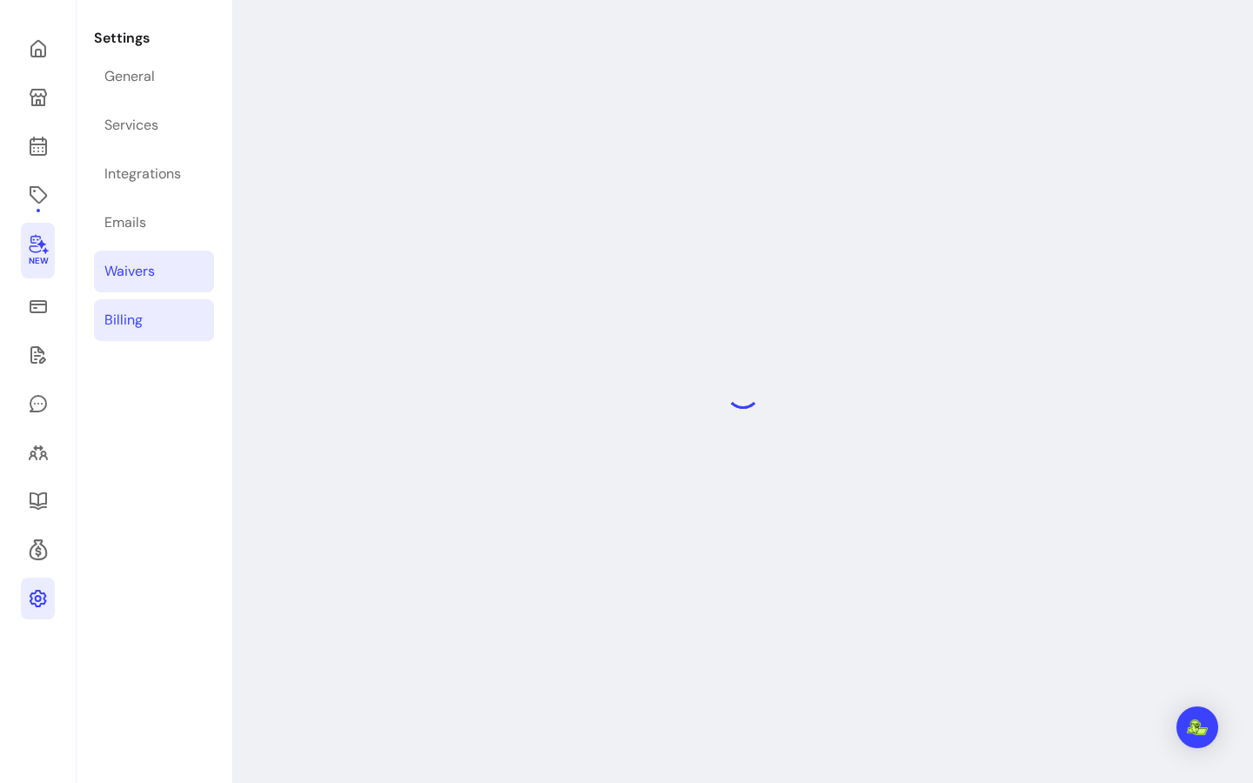
click at [141, 290] on link "Waivers" at bounding box center [154, 272] width 120 height 42
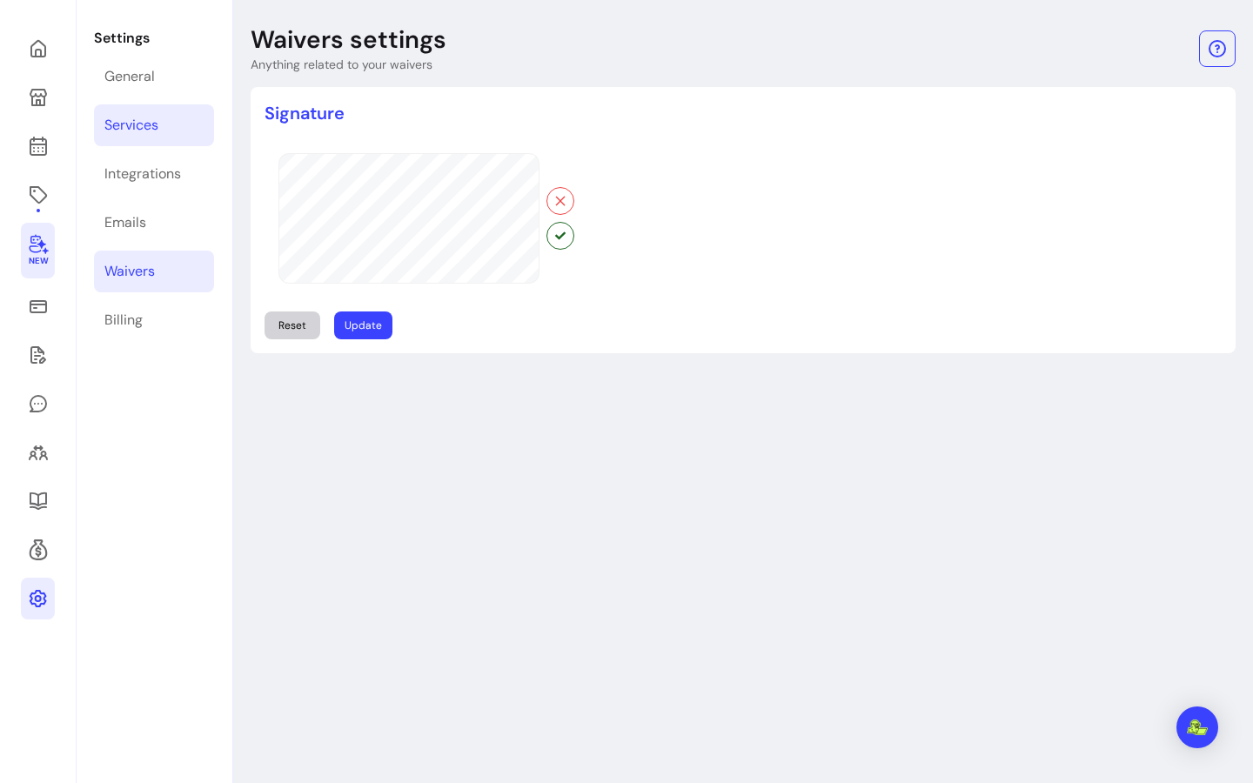
click at [165, 172] on div "Integrations" at bounding box center [142, 174] width 77 height 21
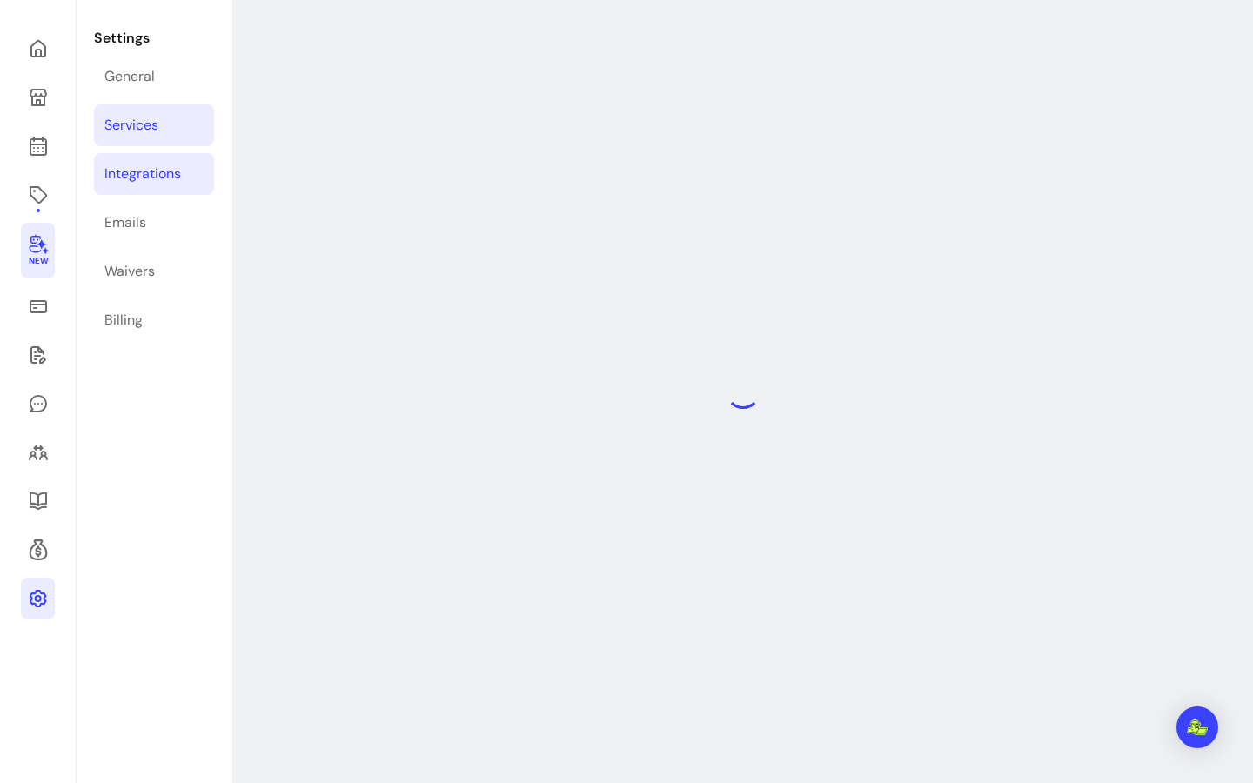
click at [164, 107] on link "Services" at bounding box center [154, 125] width 120 height 42
select select "***"
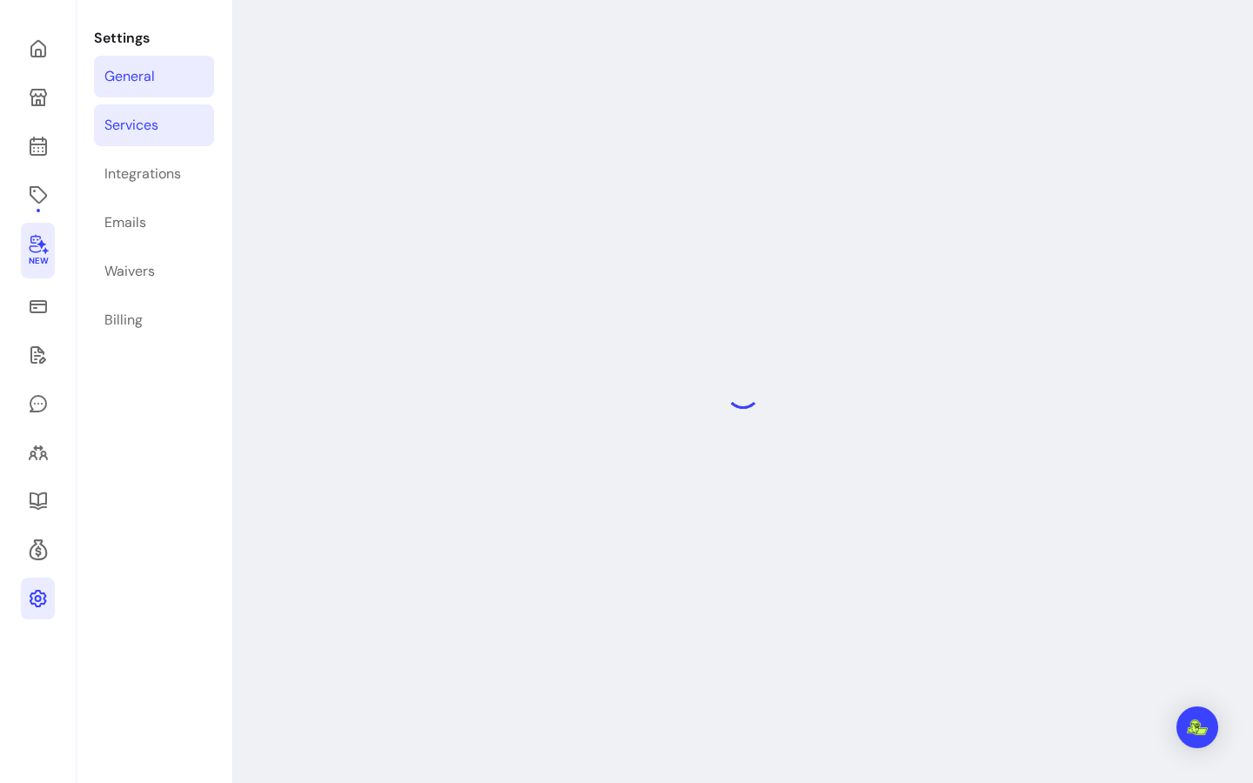
select select "***"
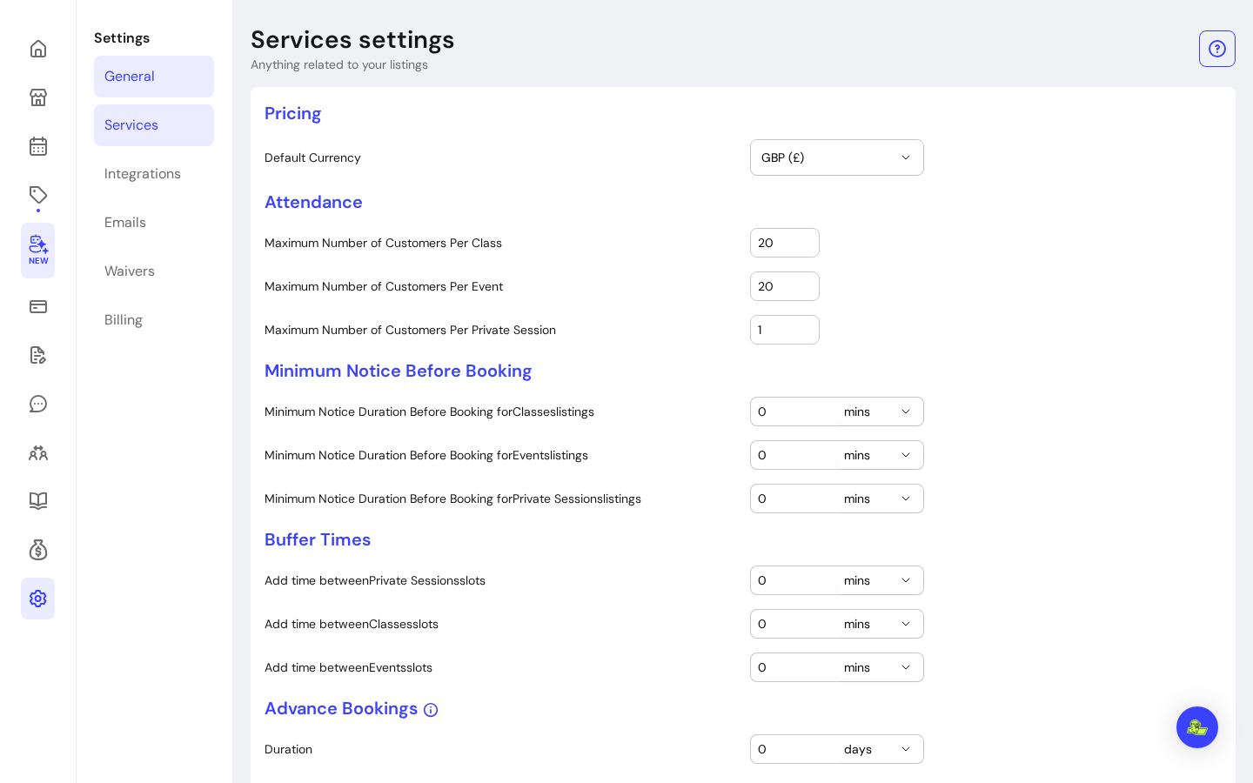
click at [162, 70] on link "General" at bounding box center [154, 77] width 120 height 42
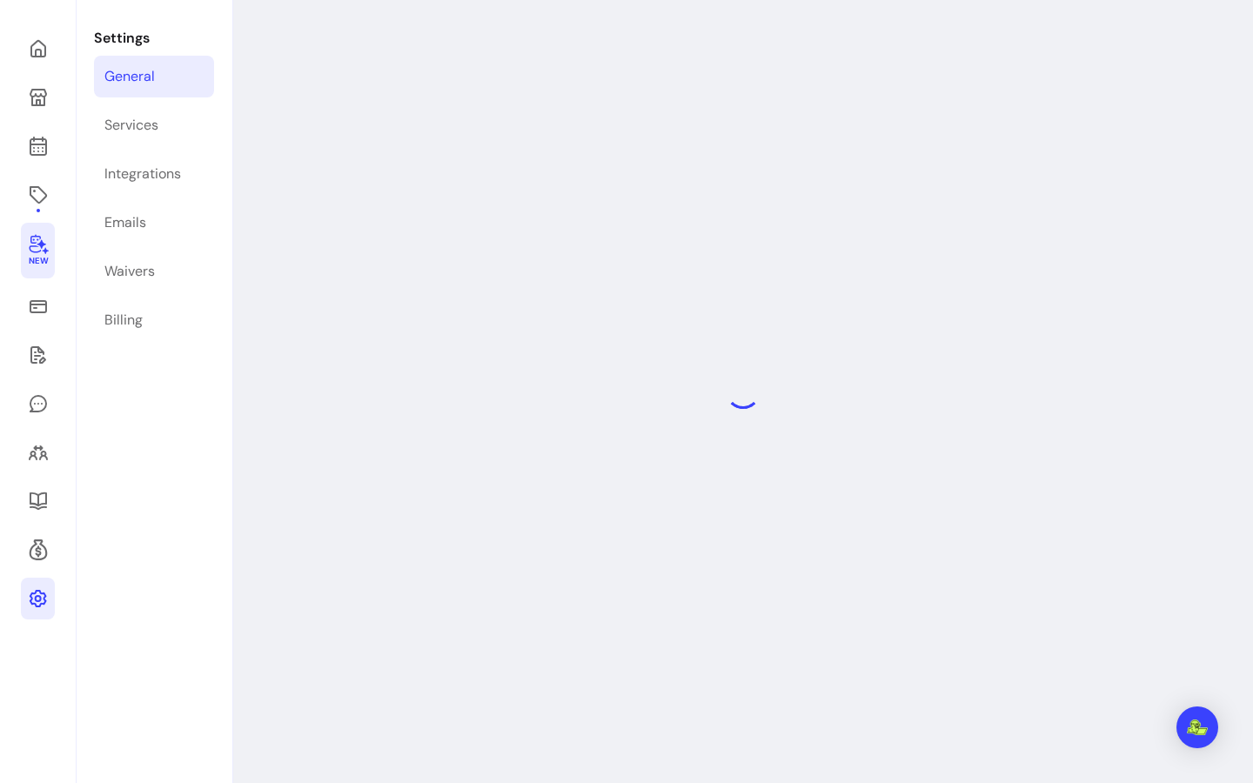
select select "**********"
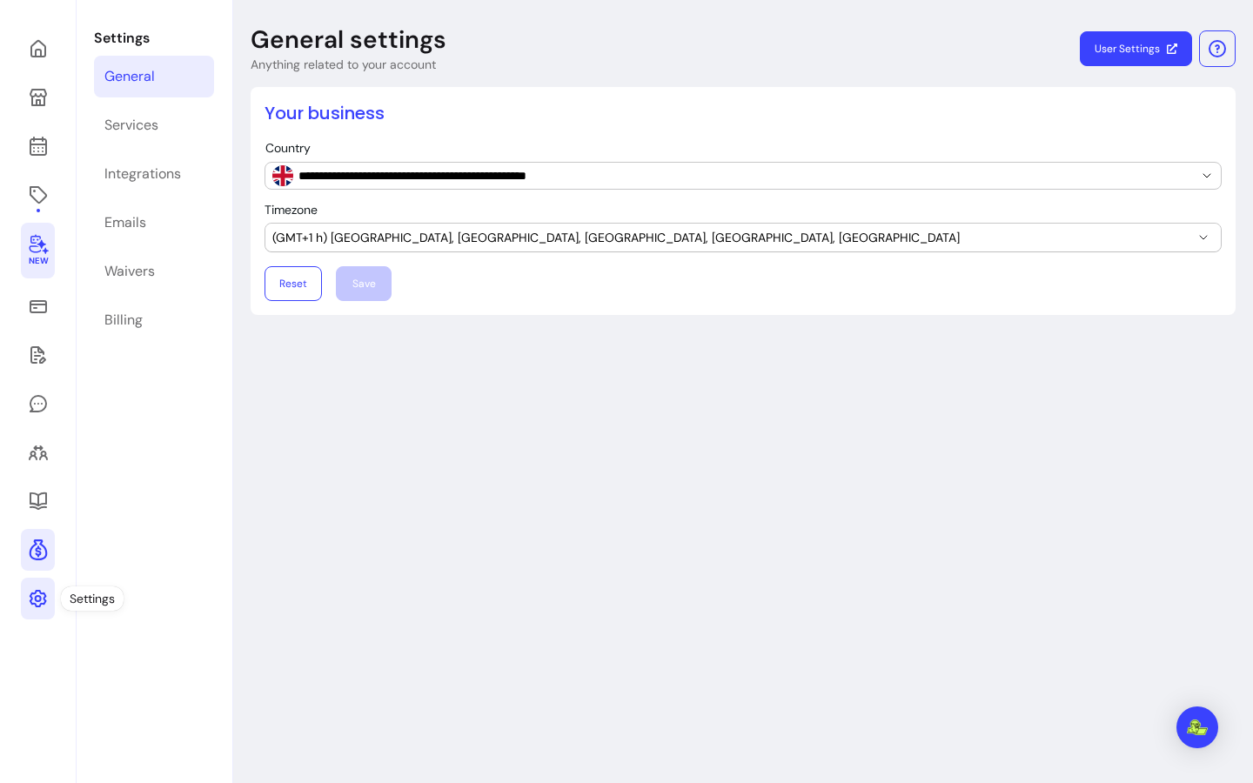
click at [40, 535] on link at bounding box center [38, 550] width 34 height 42
click at [40, 132] on link at bounding box center [38, 146] width 34 height 42
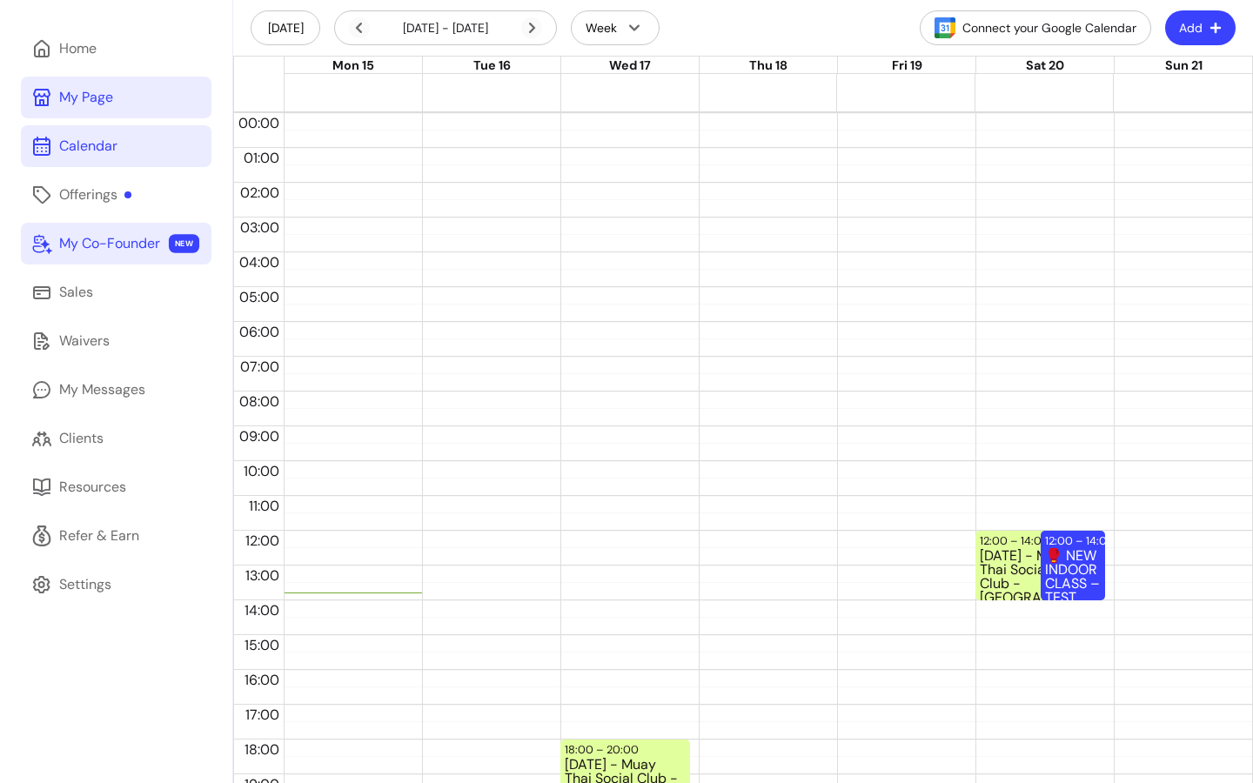
click at [89, 107] on div "My Page" at bounding box center [86, 97] width 54 height 21
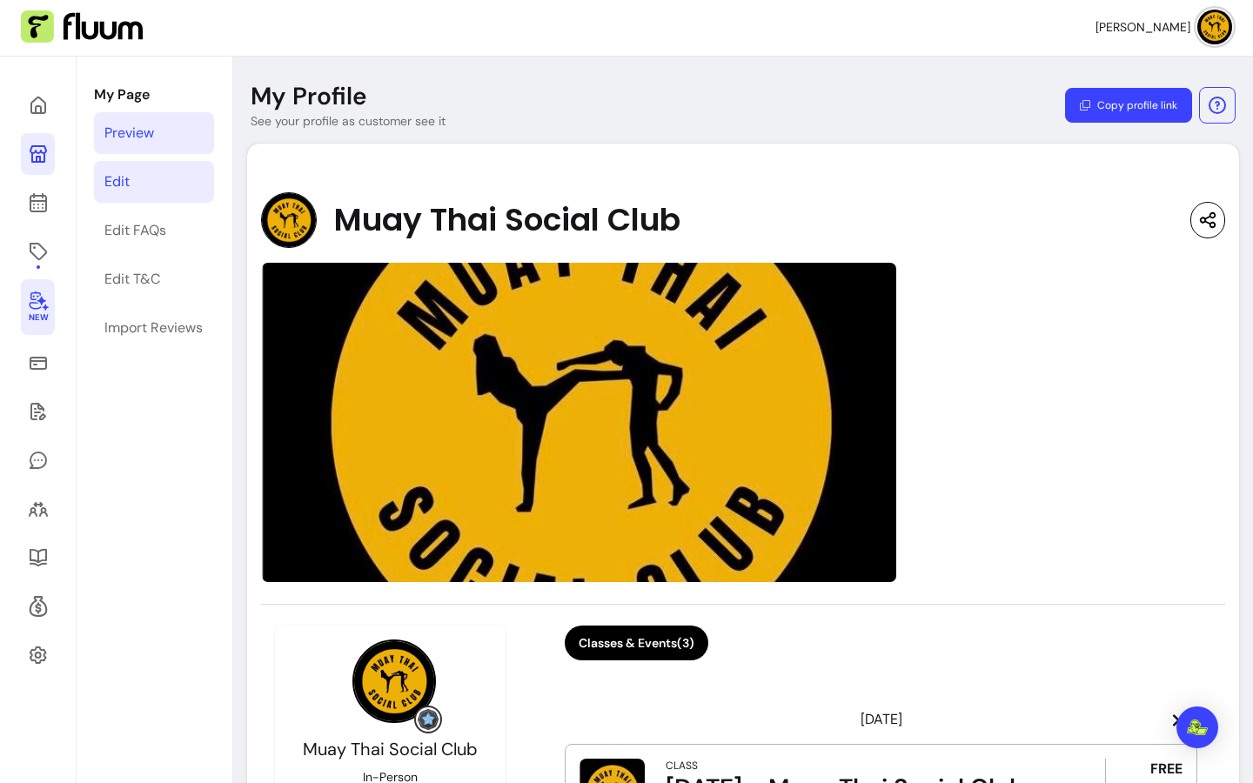
scroll to position [3, 0]
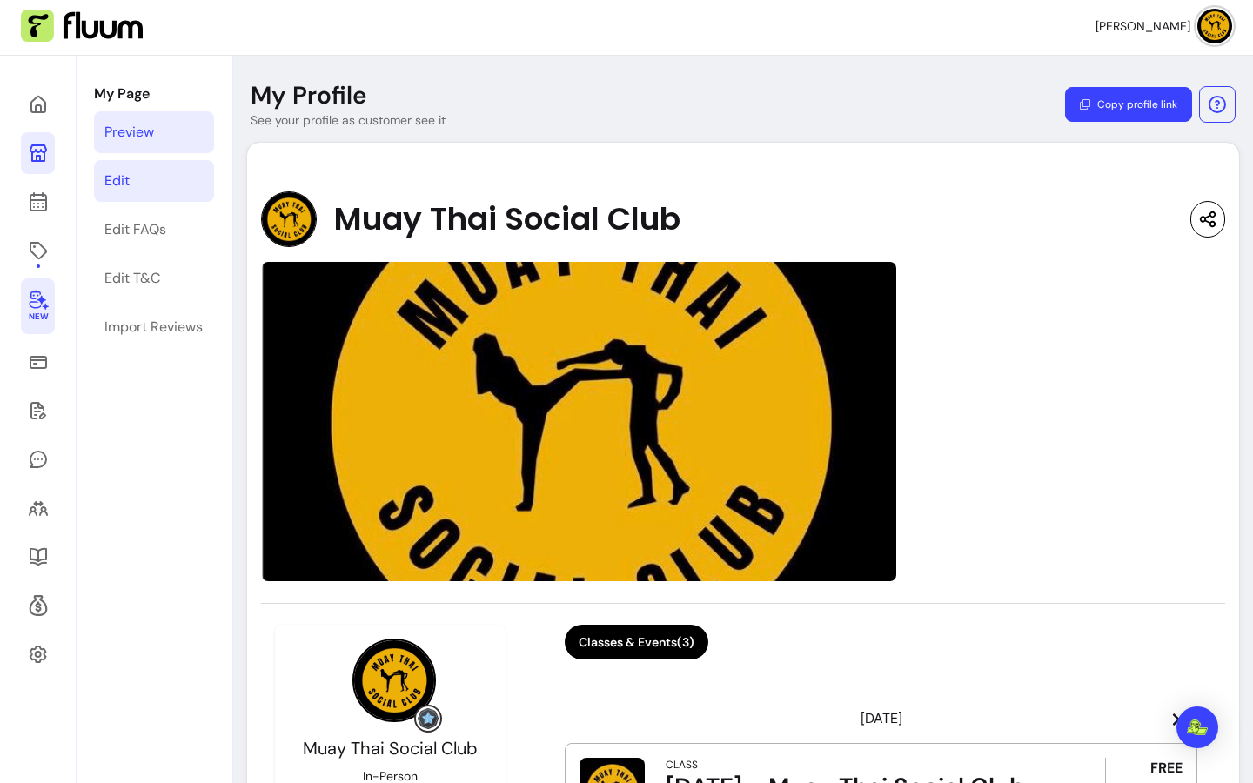
click at [149, 181] on link "Edit" at bounding box center [154, 181] width 120 height 42
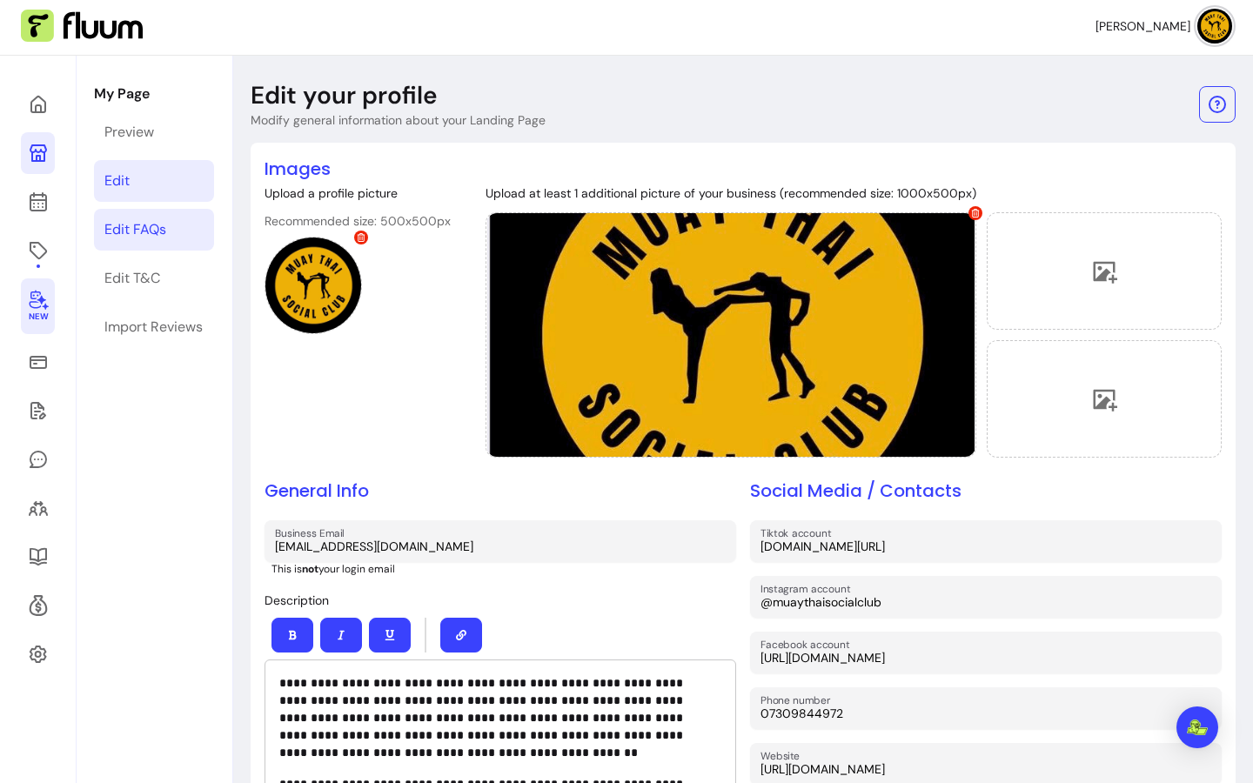
click at [168, 228] on link "Edit FAQs" at bounding box center [154, 230] width 120 height 42
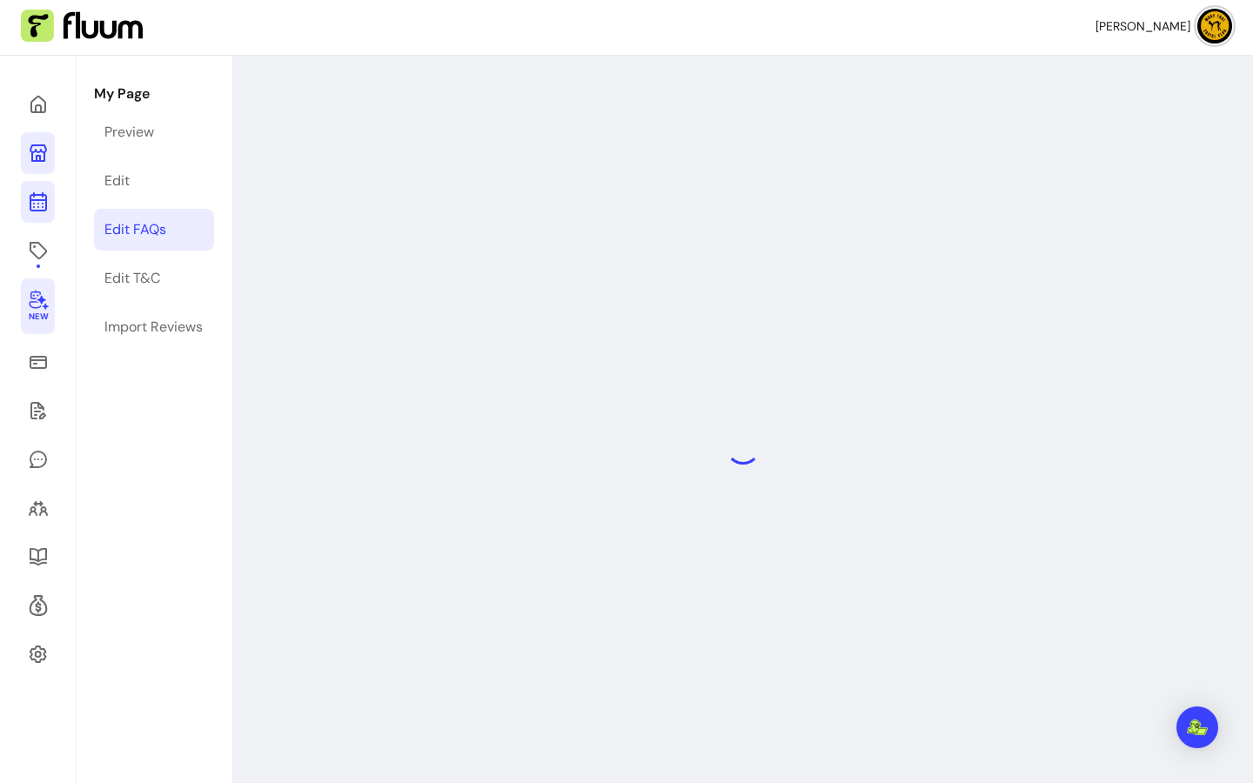
select select "*"
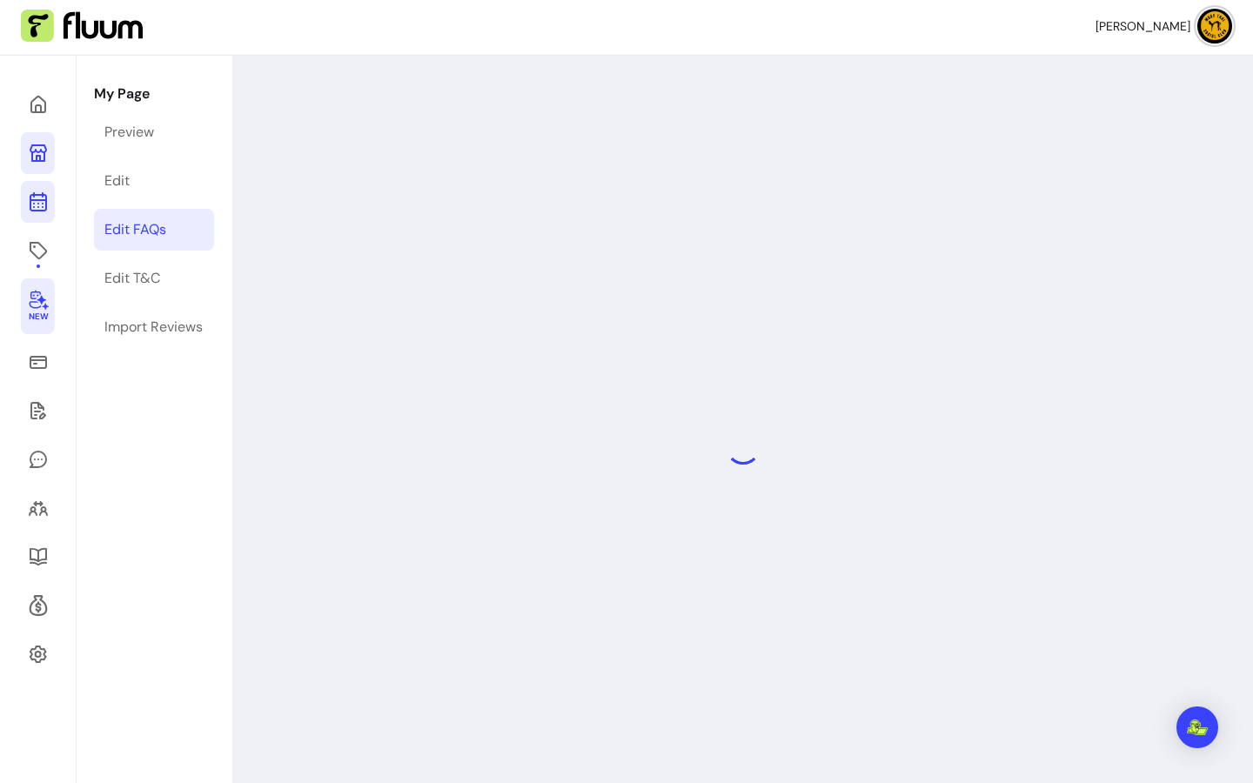
select select "*"
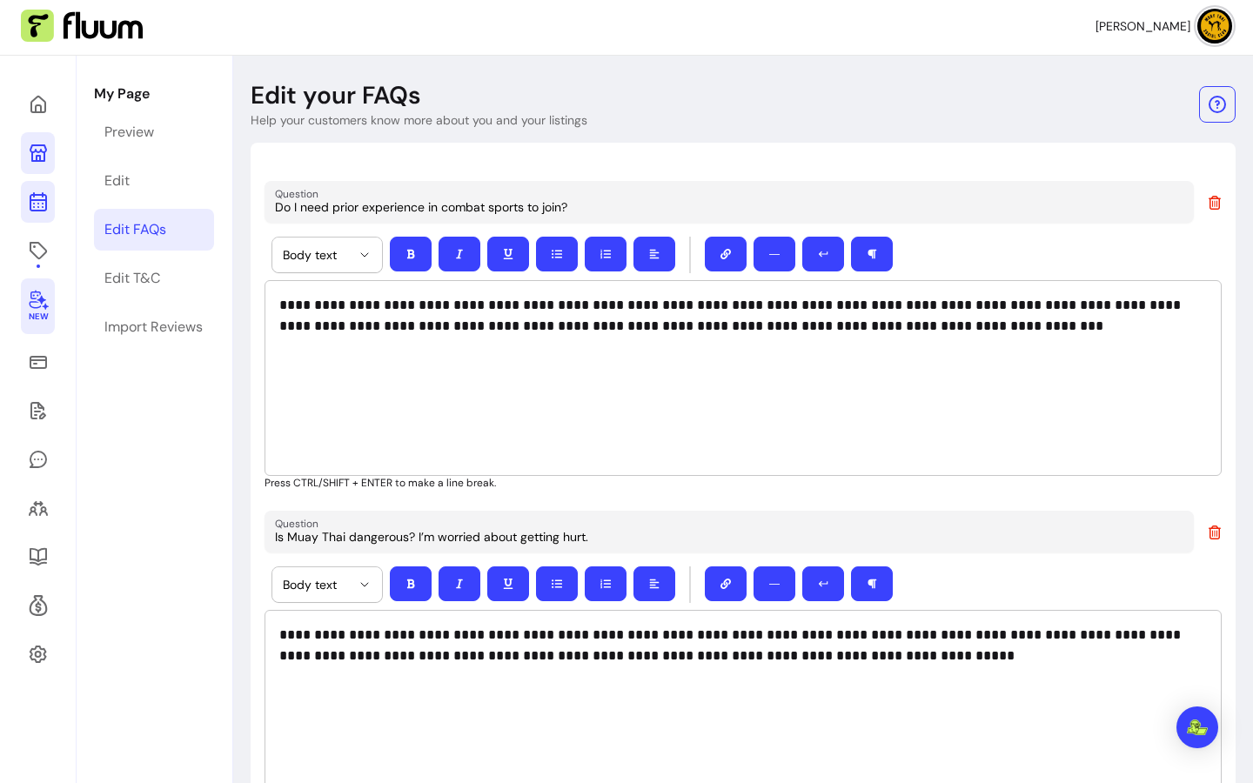
click at [44, 207] on icon at bounding box center [38, 201] width 21 height 21
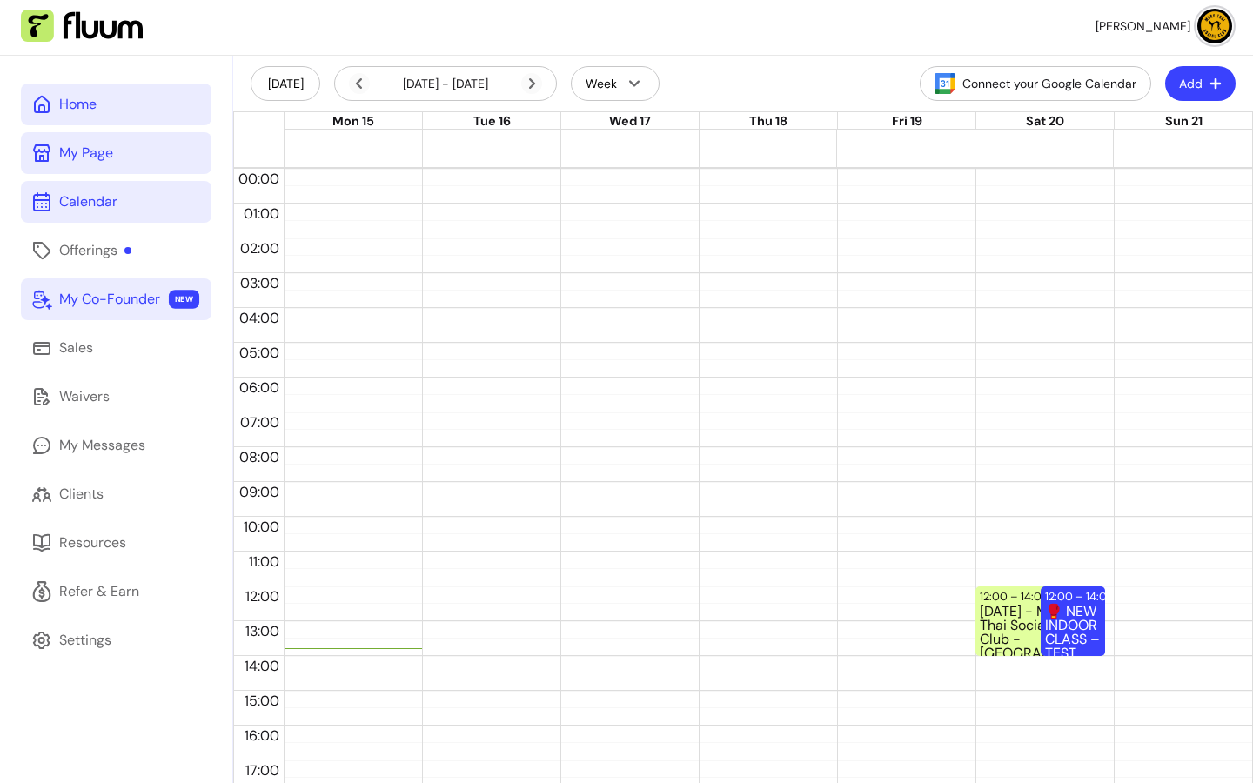
click at [93, 117] on link "Home" at bounding box center [116, 105] width 191 height 42
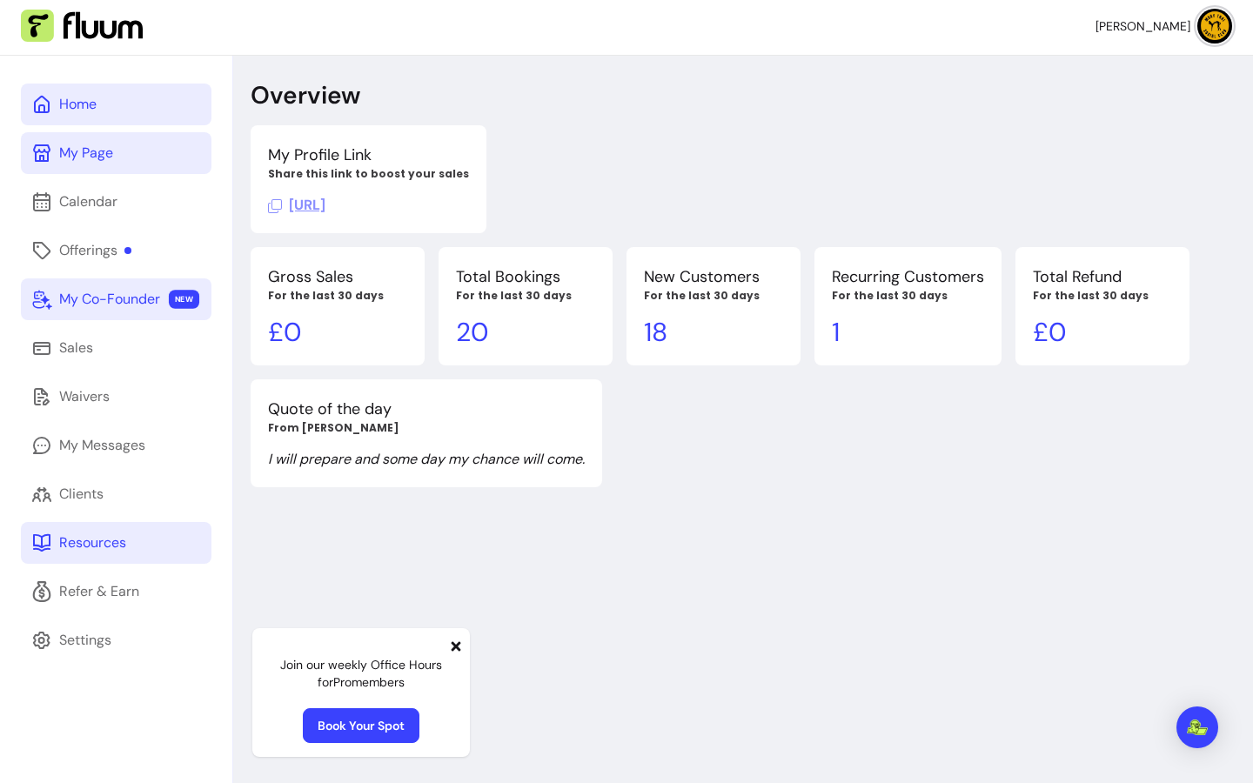
click at [114, 540] on div "Resources" at bounding box center [92, 542] width 67 height 21
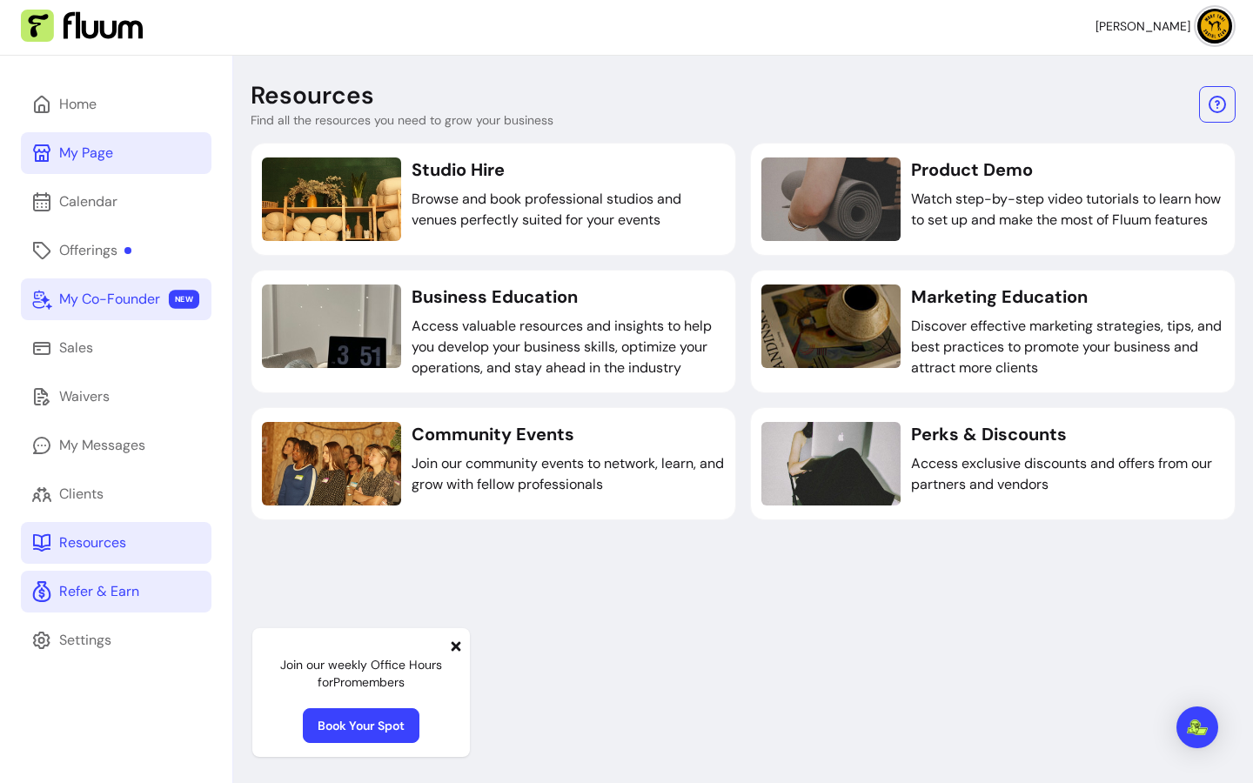
click at [73, 591] on div "Refer & Earn" at bounding box center [99, 591] width 80 height 21
click at [103, 235] on link "Offerings" at bounding box center [116, 251] width 191 height 42
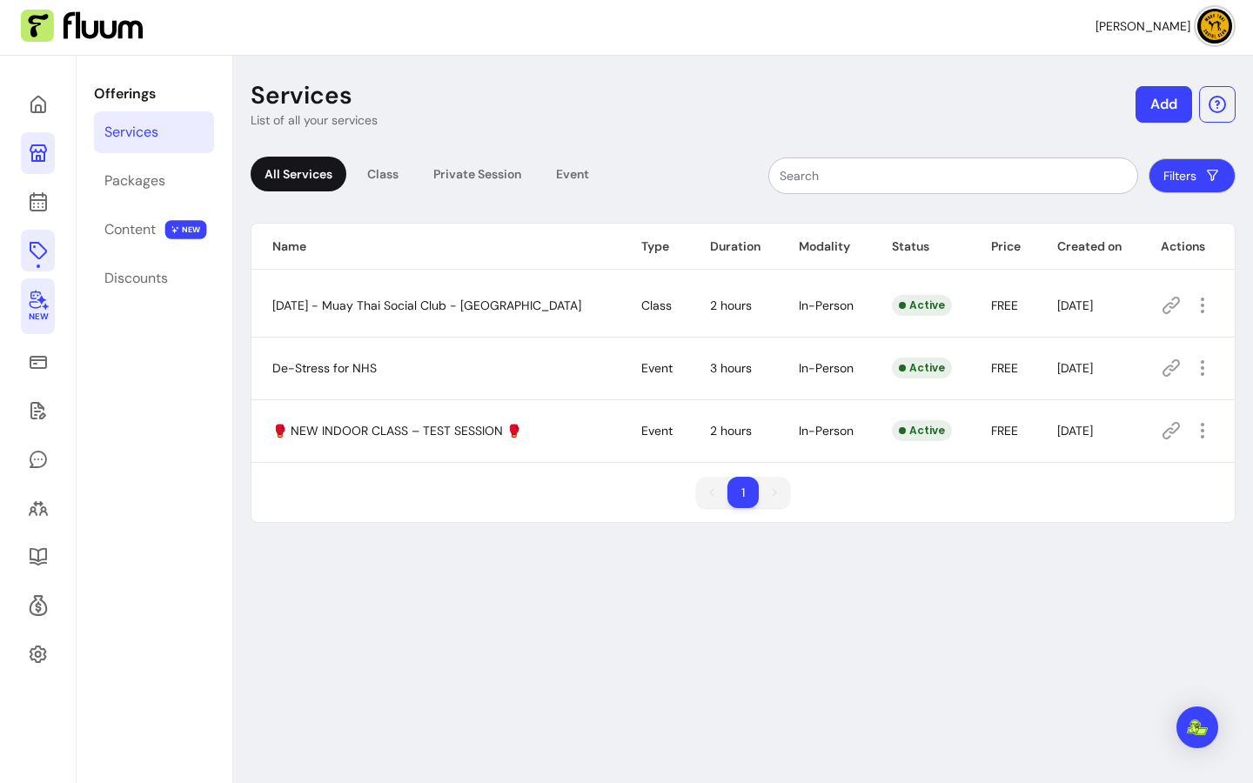
click at [1161, 428] on icon at bounding box center [1171, 430] width 21 height 21
